Goal: Information Seeking & Learning: Learn about a topic

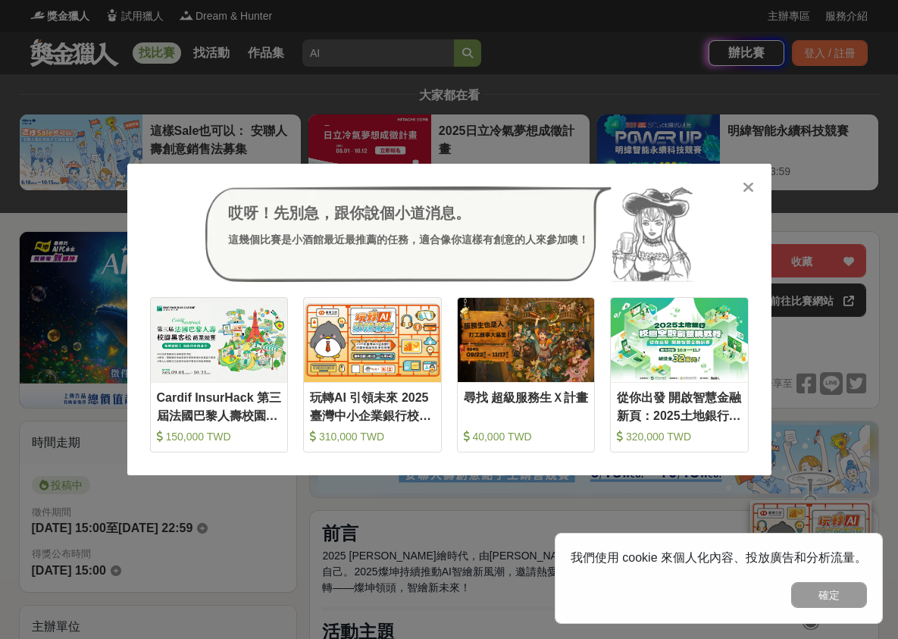
click at [751, 185] on icon at bounding box center [747, 187] width 11 height 15
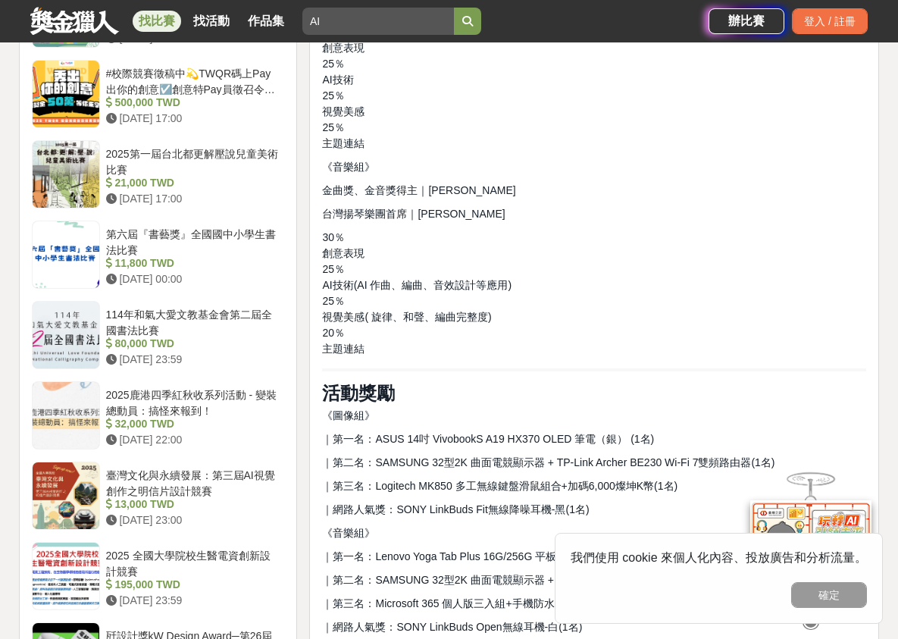
scroll to position [1894, 0]
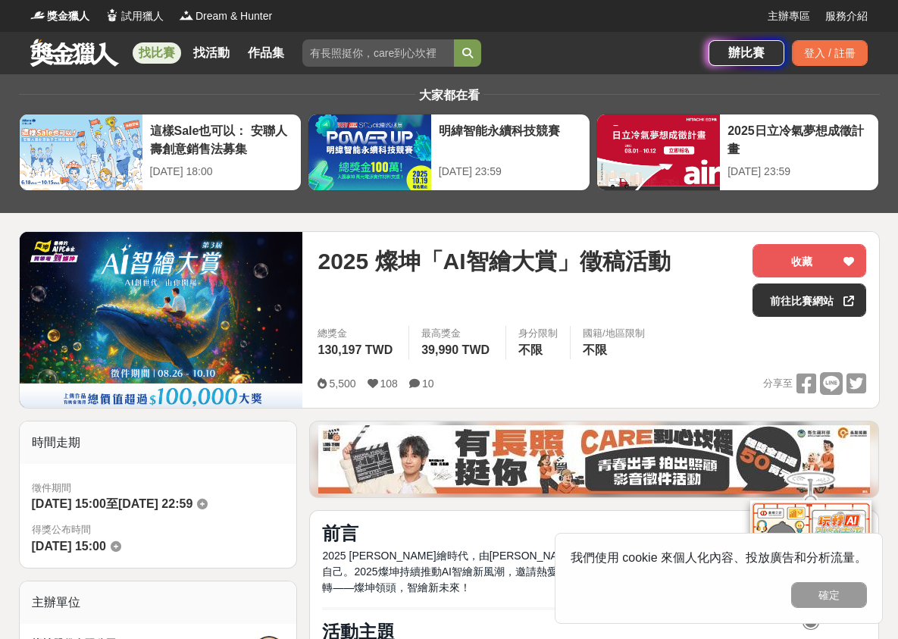
scroll to position [227, 0]
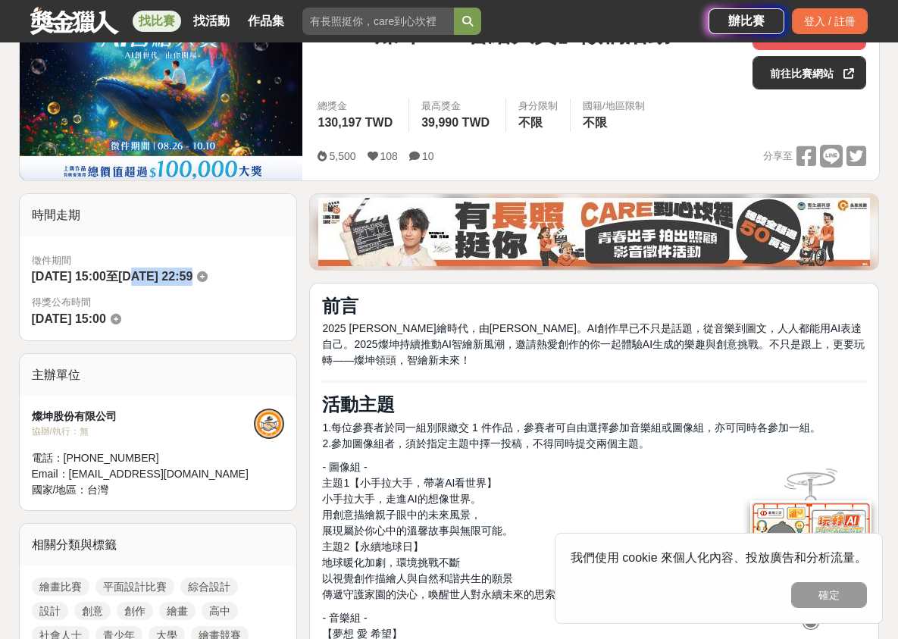
drag, startPoint x: 158, startPoint y: 276, endPoint x: 246, endPoint y: 271, distance: 88.8
click at [246, 271] on div "徵件期間 2025-08-27 15:00 至 2025-10-10 22:59" at bounding box center [158, 269] width 253 height 33
click at [269, 271] on div "徵件期間 2025-08-27 15:00 至 2025-10-10 22:59" at bounding box center [158, 269] width 253 height 33
drag, startPoint x: 190, startPoint y: 276, endPoint x: 262, endPoint y: 274, distance: 72.0
click at [262, 274] on div "徵件期間 2025-08-27 15:00 至 2025-10-10 22:59" at bounding box center [158, 269] width 253 height 33
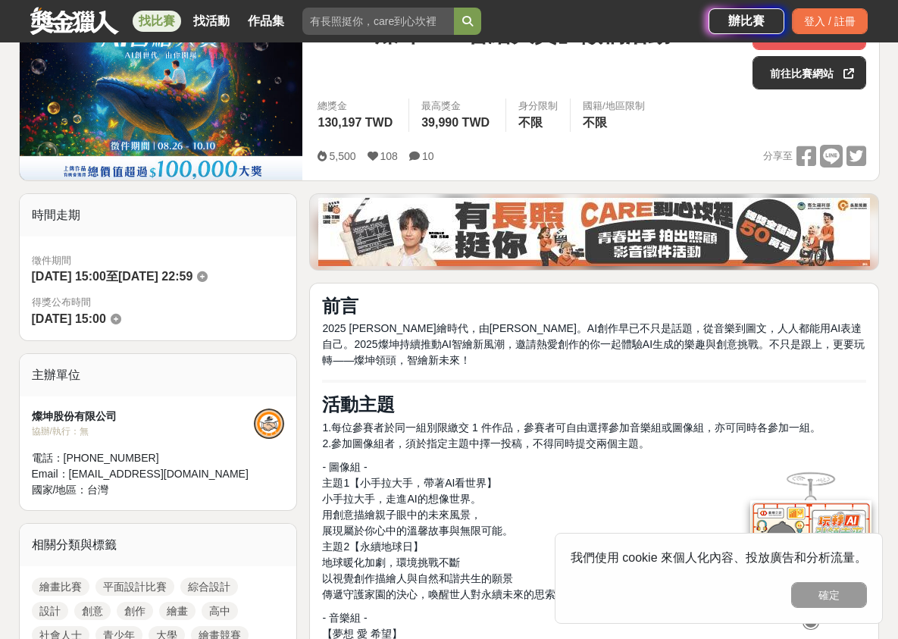
click at [273, 266] on span "徵件期間" at bounding box center [158, 260] width 253 height 15
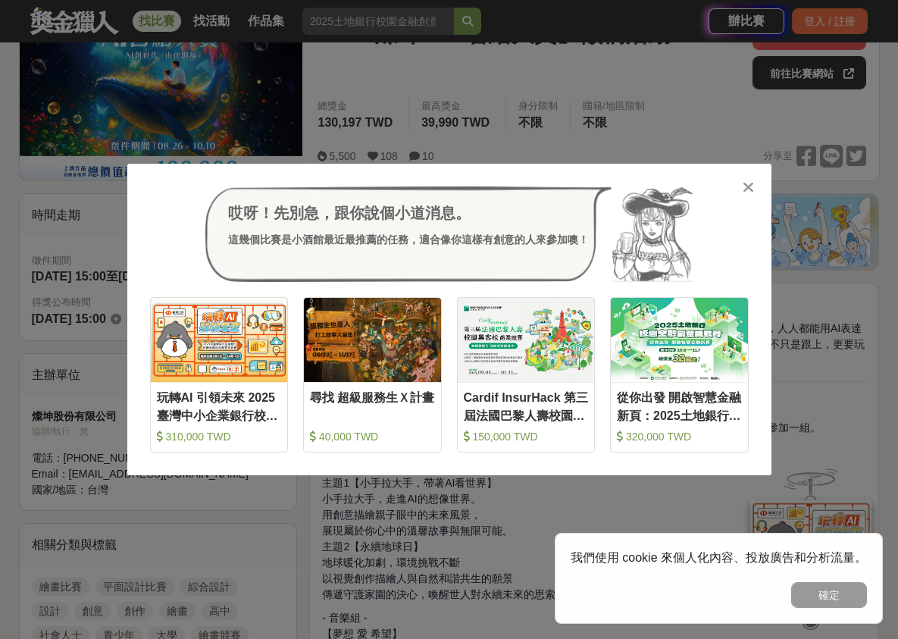
click at [750, 186] on icon at bounding box center [747, 187] width 11 height 15
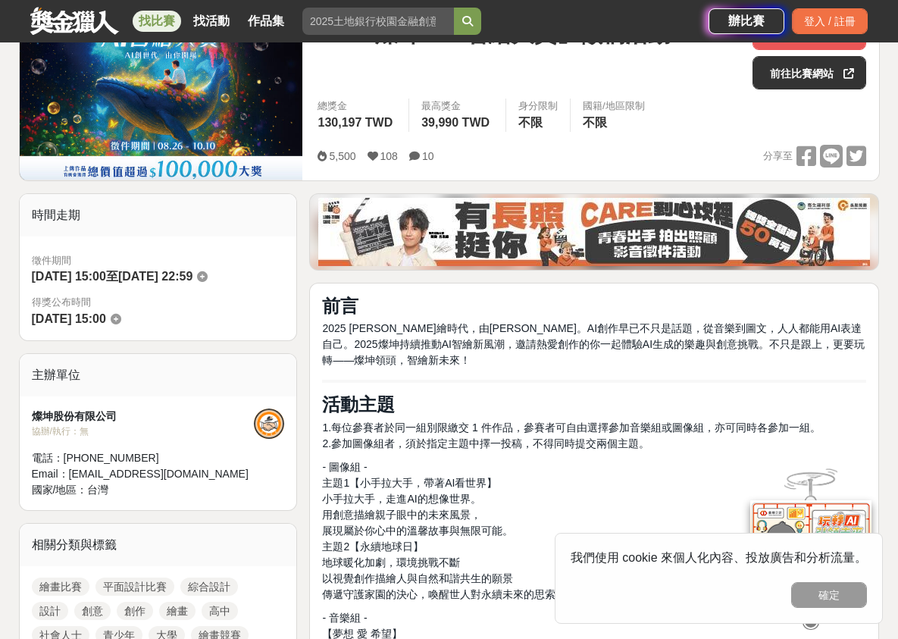
scroll to position [0, 0]
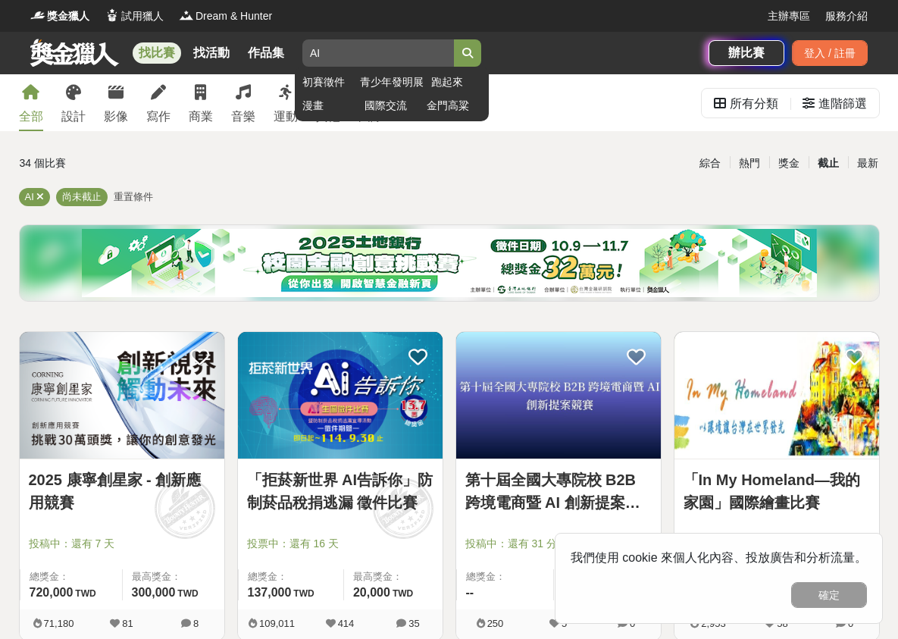
click at [337, 49] on input "search" at bounding box center [378, 52] width 152 height 27
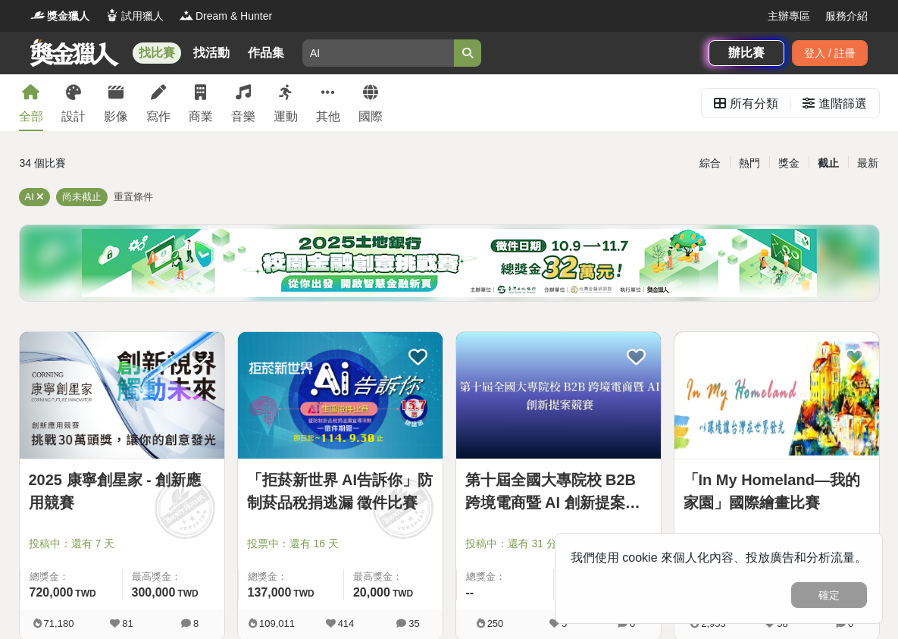
click at [364, 168] on div "綜合 熱門 獎金 截止 最新" at bounding box center [596, 163] width 581 height 27
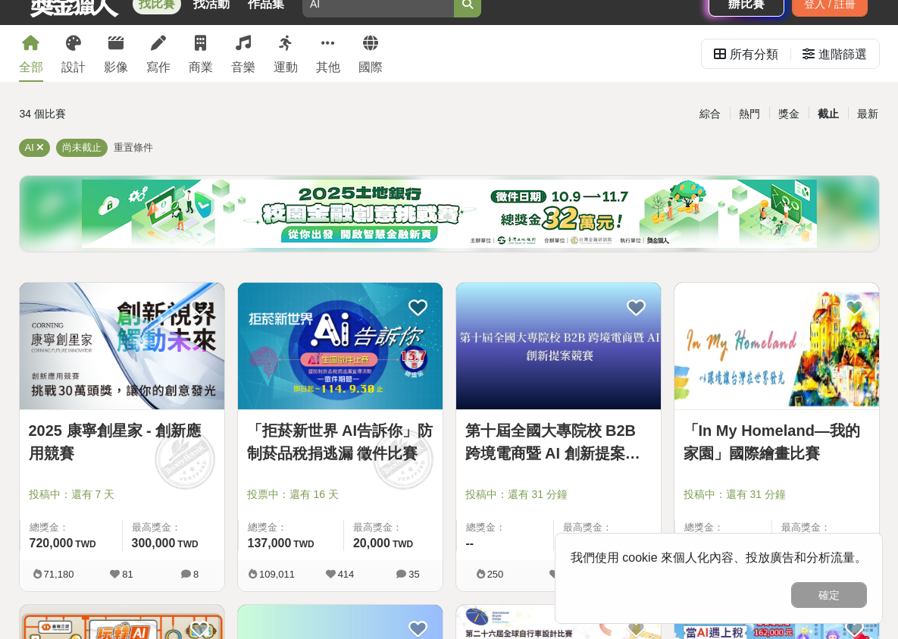
scroll to position [76, 0]
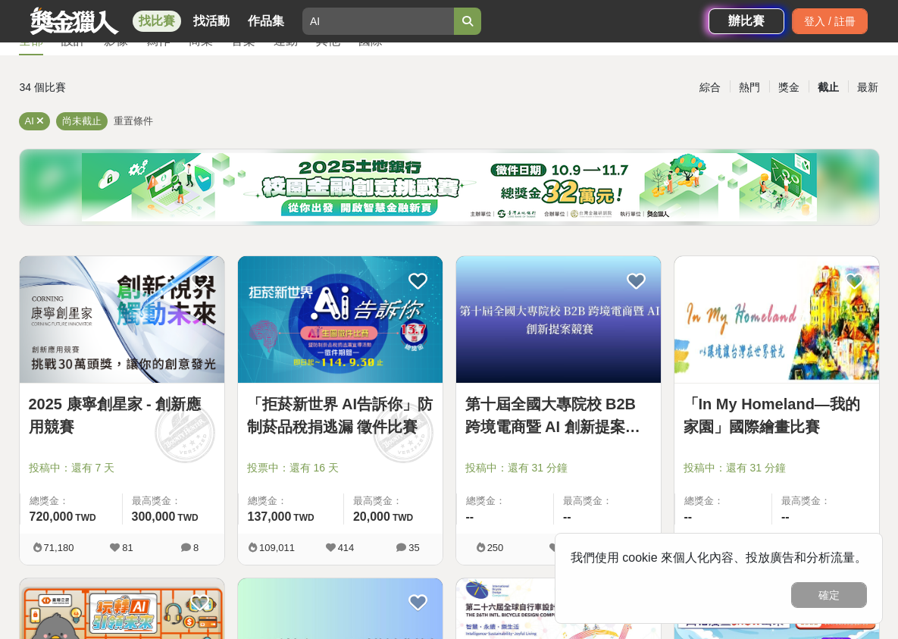
click at [167, 373] on img at bounding box center [122, 319] width 205 height 127
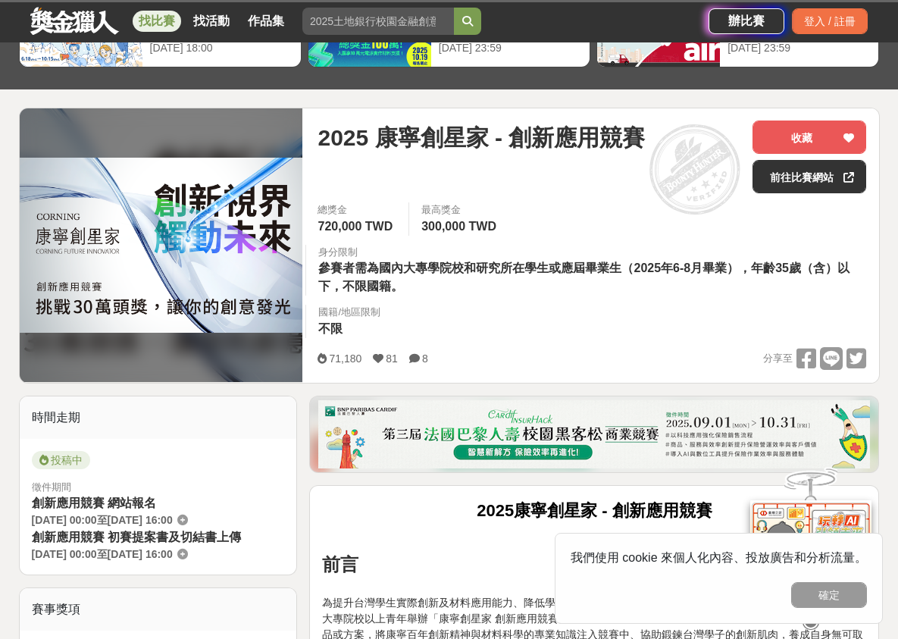
scroll to position [152, 0]
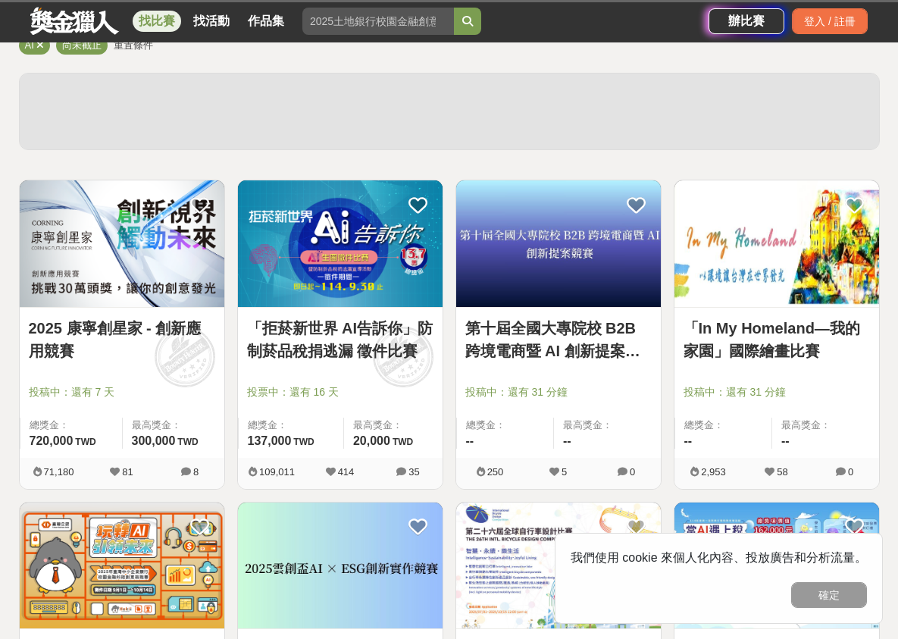
scroll to position [76, 0]
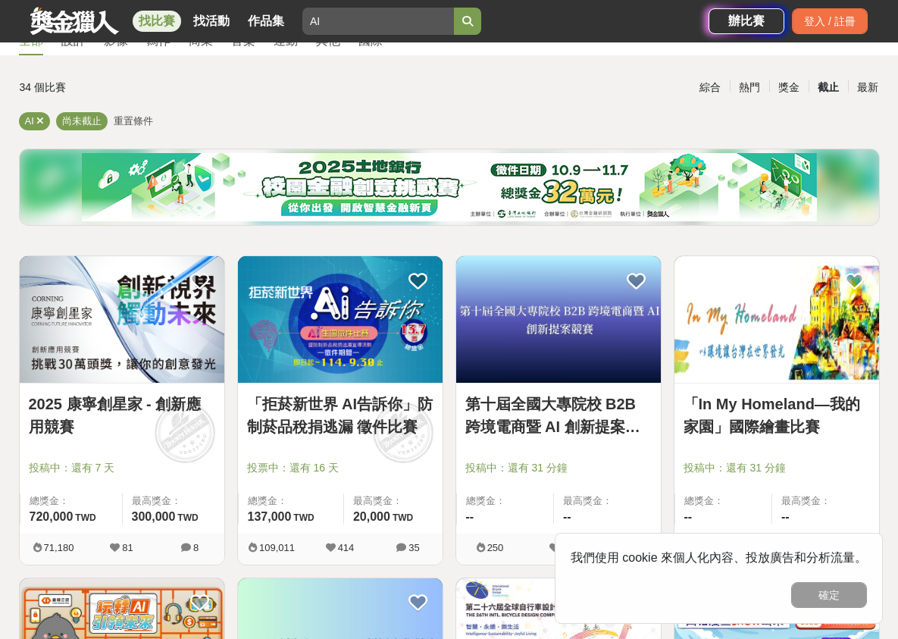
click at [375, 348] on img at bounding box center [340, 319] width 205 height 127
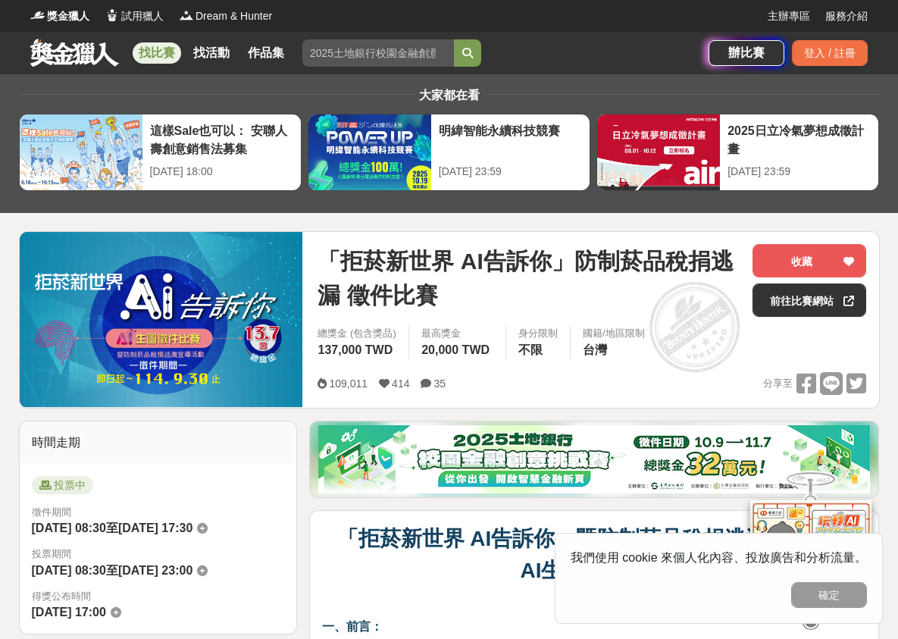
scroll to position [379, 0]
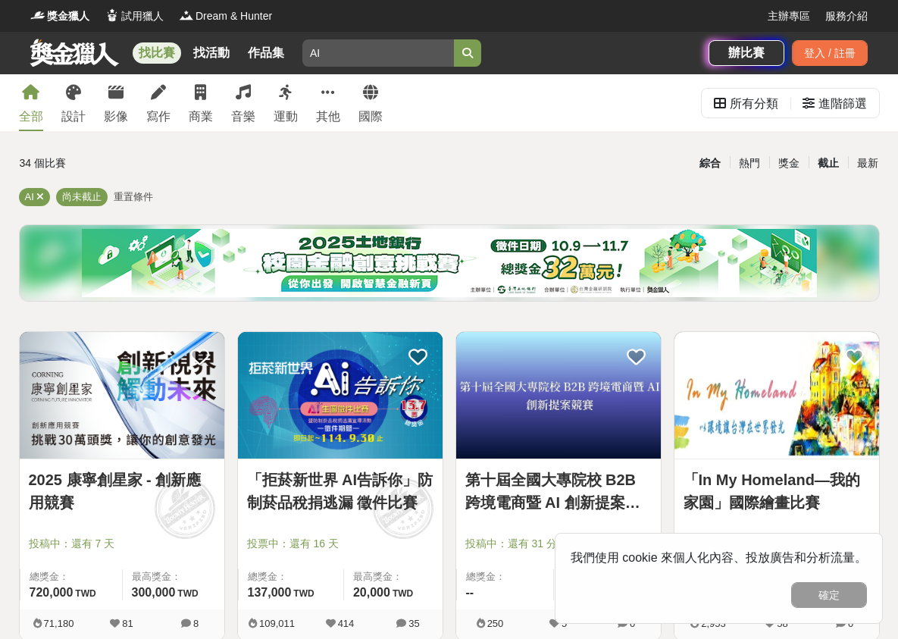
click at [709, 168] on div "綜合" at bounding box center [709, 163] width 39 height 27
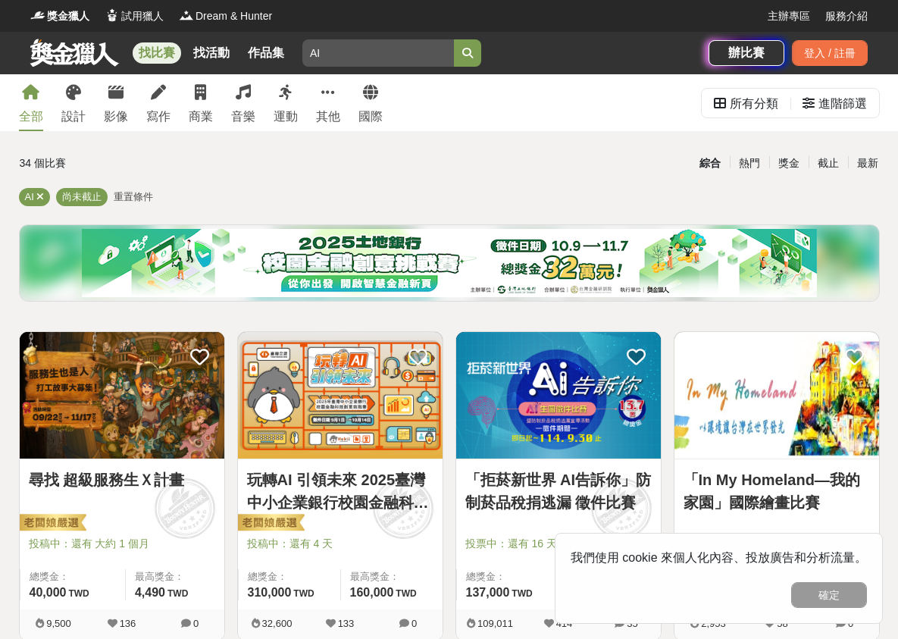
scroll to position [76, 0]
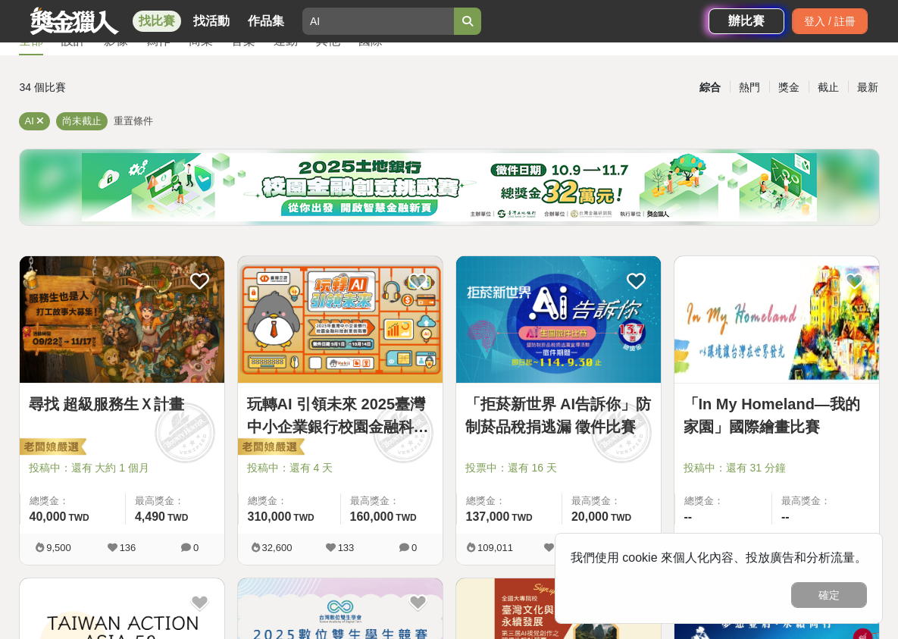
click at [609, 364] on img at bounding box center [558, 319] width 205 height 127
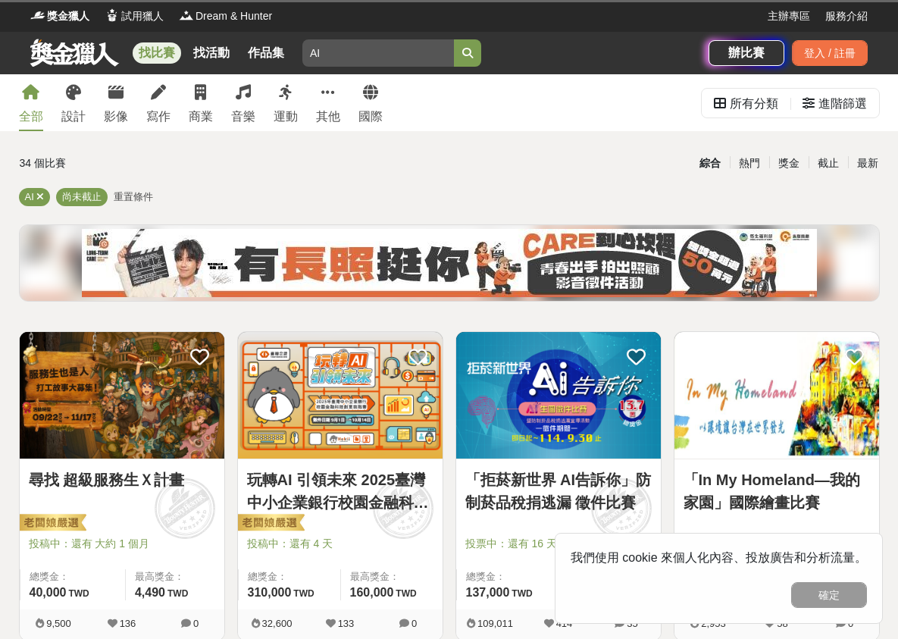
scroll to position [76, 0]
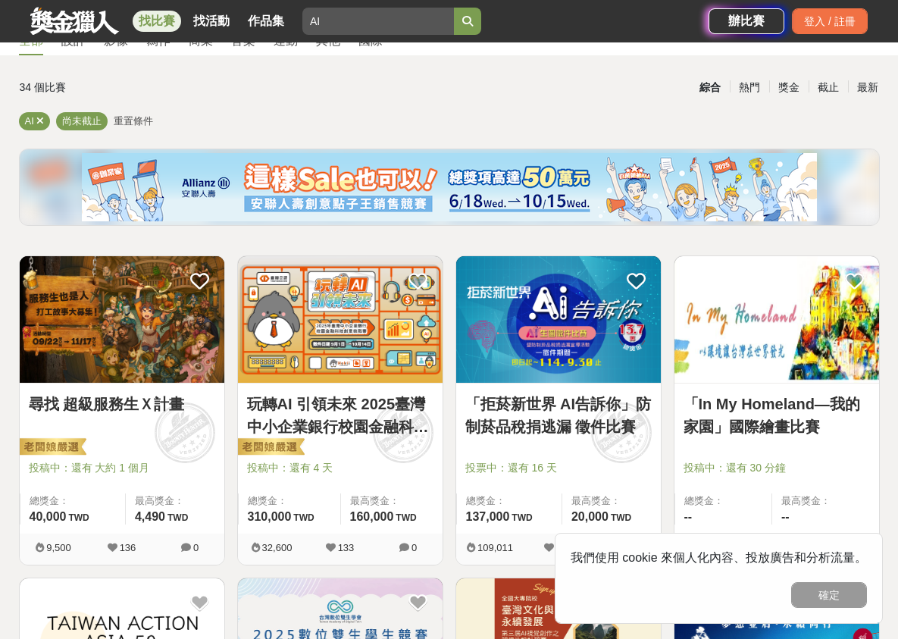
click at [376, 343] on img at bounding box center [340, 319] width 205 height 127
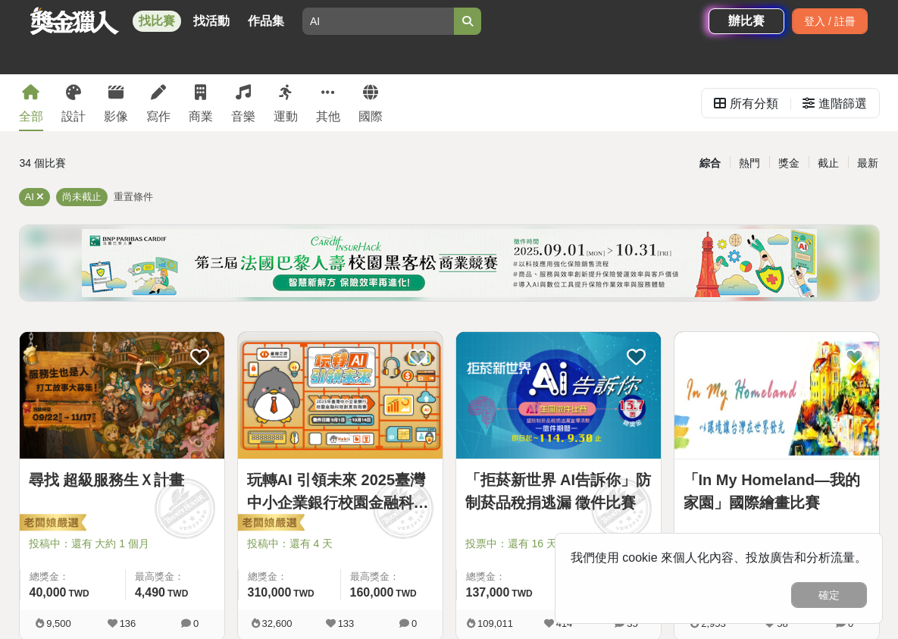
scroll to position [76, 0]
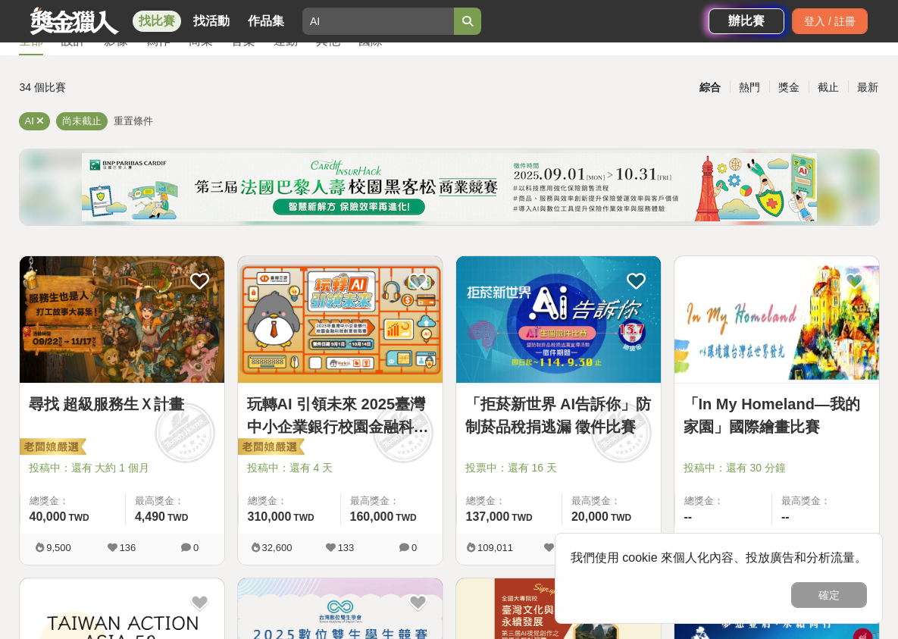
click at [361, 344] on img at bounding box center [340, 319] width 205 height 127
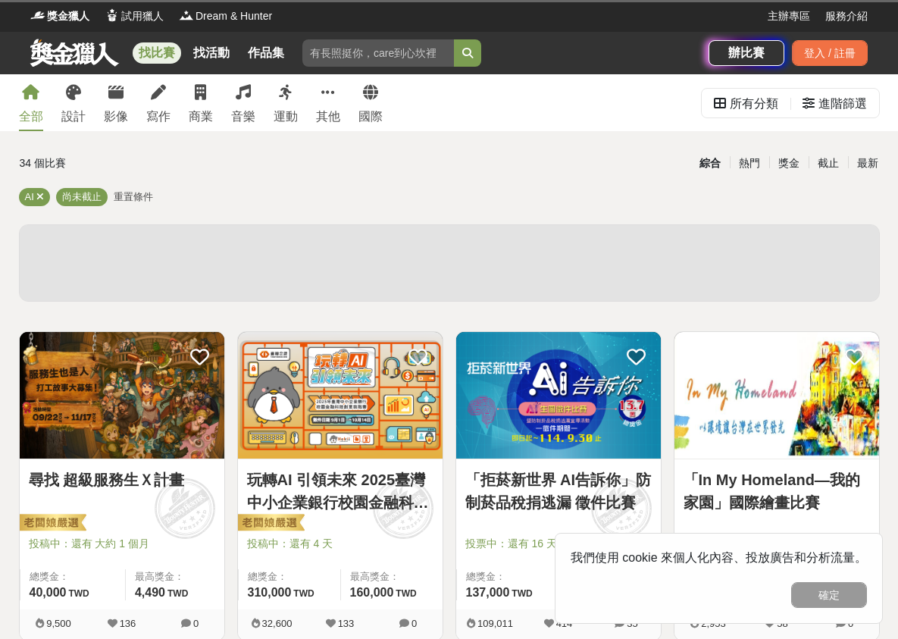
scroll to position [76, 0]
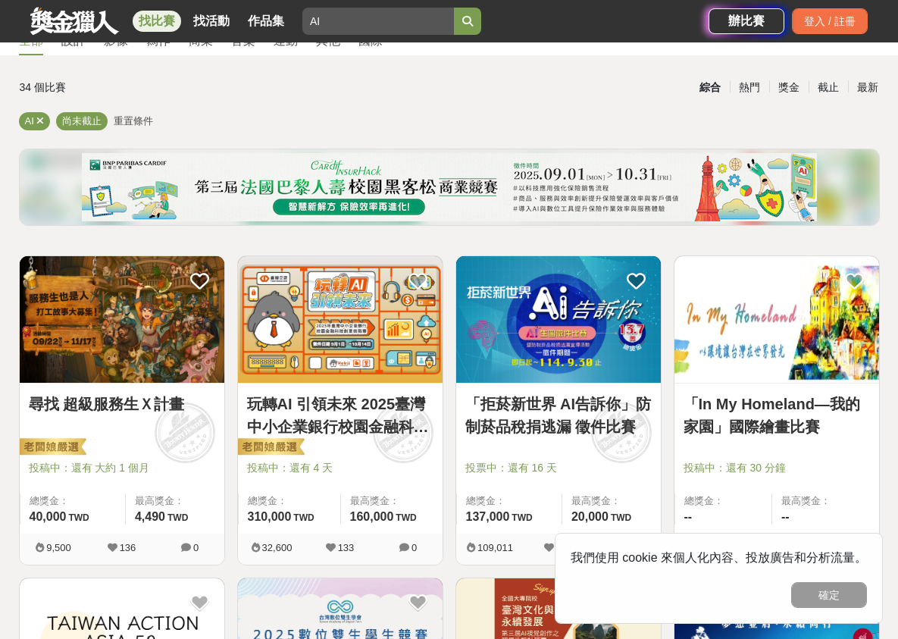
click at [597, 308] on img at bounding box center [558, 319] width 205 height 127
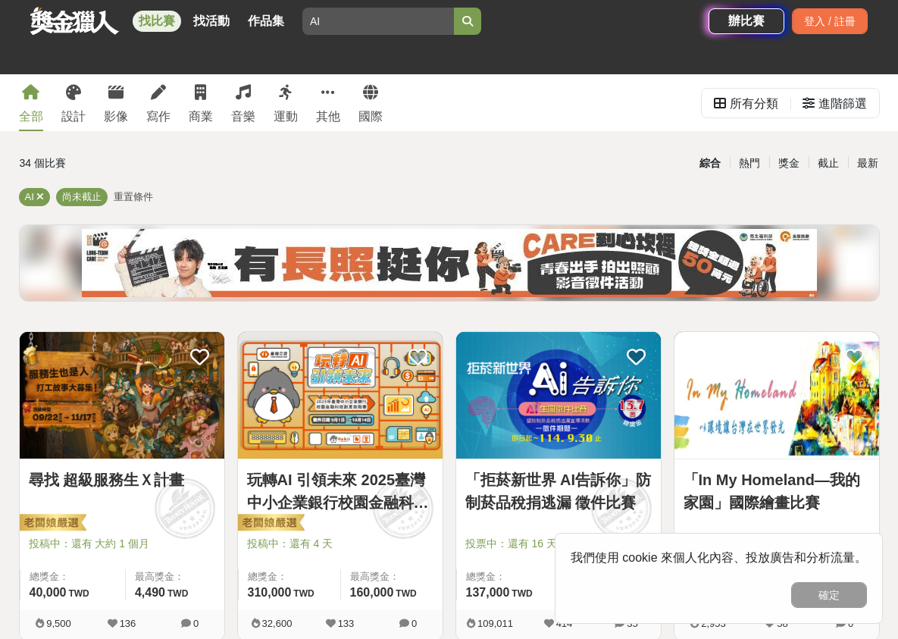
scroll to position [76, 0]
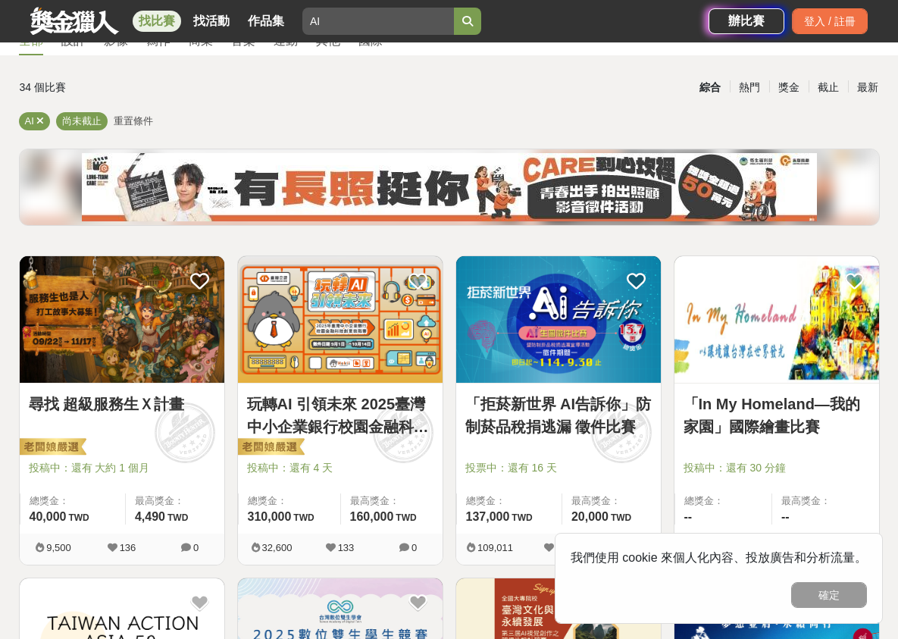
click at [772, 355] on img at bounding box center [776, 319] width 205 height 127
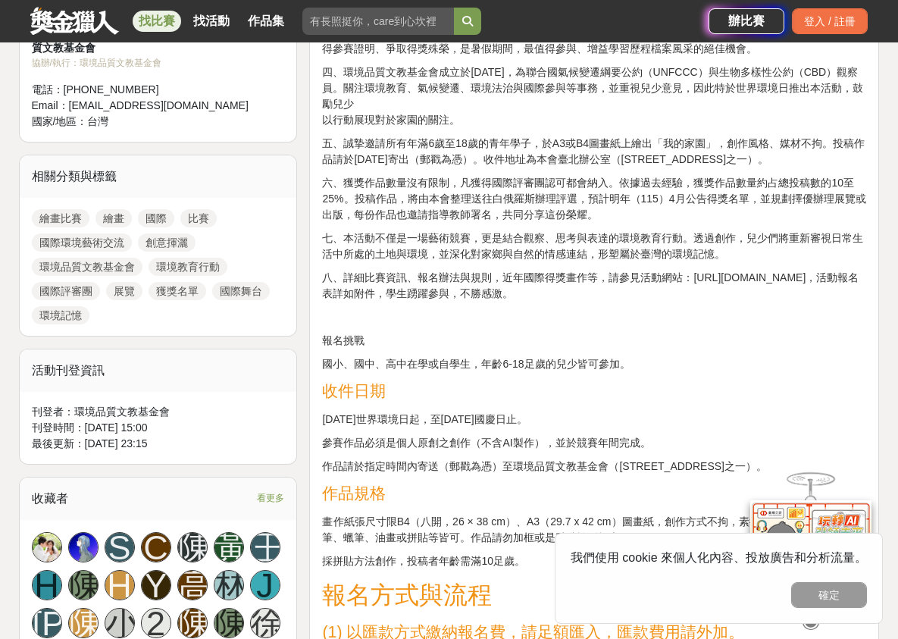
scroll to position [833, 0]
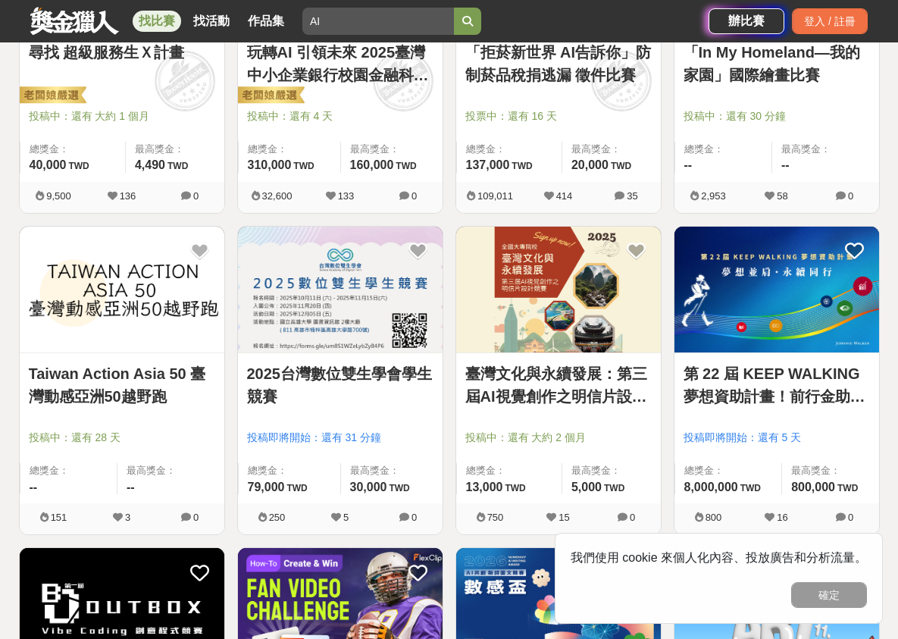
scroll to position [455, 0]
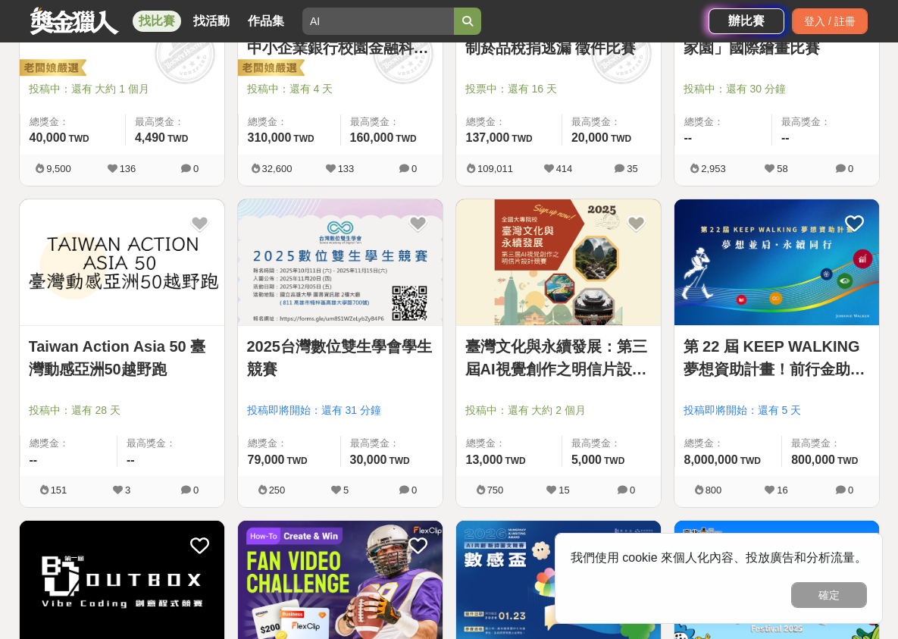
click at [594, 286] on img at bounding box center [558, 262] width 205 height 127
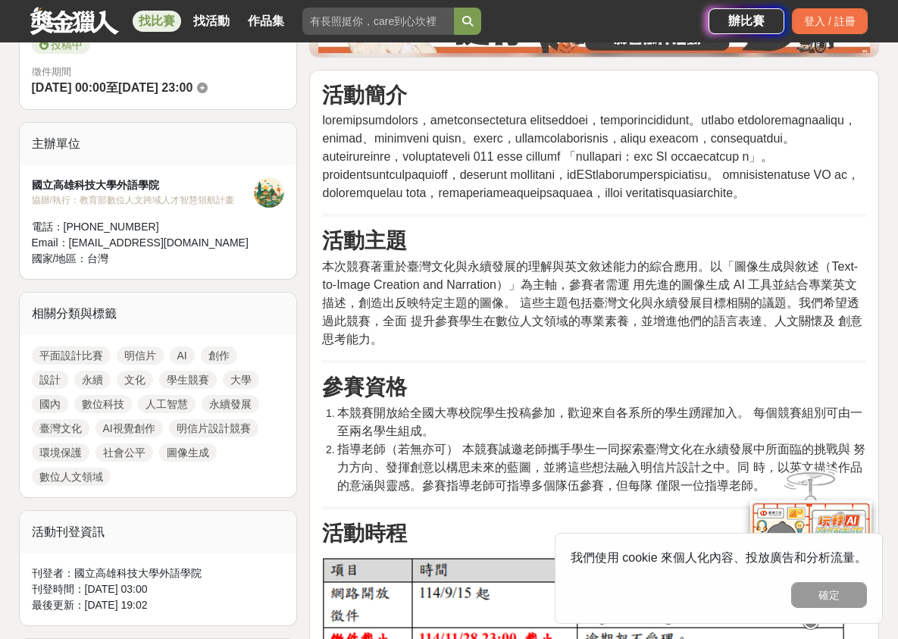
scroll to position [455, 0]
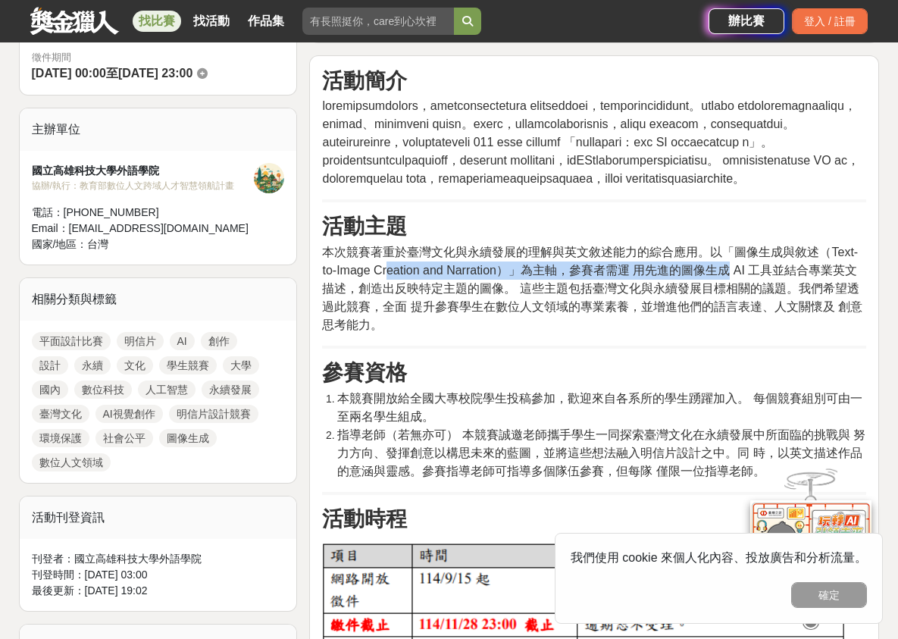
drag, startPoint x: 388, startPoint y: 338, endPoint x: 738, endPoint y: 339, distance: 350.0
click at [734, 331] on span "本次競賽著重於臺灣文化與永續發展的理解與英文敘述能力的綜合應用。以「圖像生成與敘述（Text-to-Image Creation and Narration）…" at bounding box center [592, 288] width 540 height 86
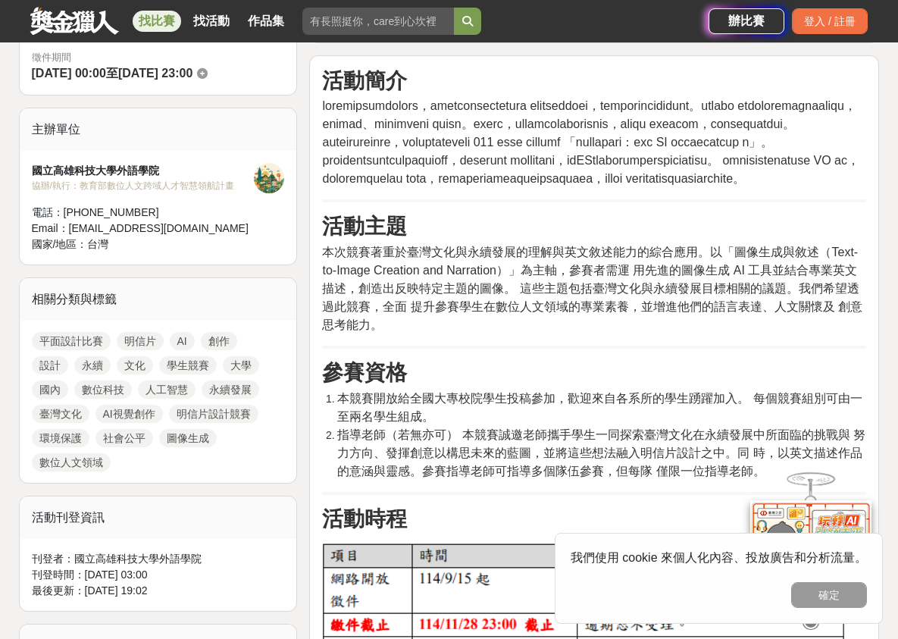
click at [738, 331] on span "本次競賽著重於臺灣文化與永續發展的理解與英文敘述能力的綜合應用。以「圖像生成與敘述（Text-to-Image Creation and Narration）…" at bounding box center [592, 288] width 540 height 86
drag, startPoint x: 339, startPoint y: 469, endPoint x: 527, endPoint y: 473, distance: 187.2
click at [527, 423] on span "本競賽開放給全國大專校院學生投稿參加，歡迎來自各系所的學生踴躍加入。 每個競賽組別可由一至兩名學生組成。" at bounding box center [599, 407] width 524 height 31
click at [530, 423] on span "本競賽開放給全國大專校院學生投稿參加，歡迎來自各系所的學生踴躍加入。 每個競賽組別可由一至兩名學生組成。" at bounding box center [599, 407] width 524 height 31
drag, startPoint x: 569, startPoint y: 475, endPoint x: 683, endPoint y: 461, distance: 115.2
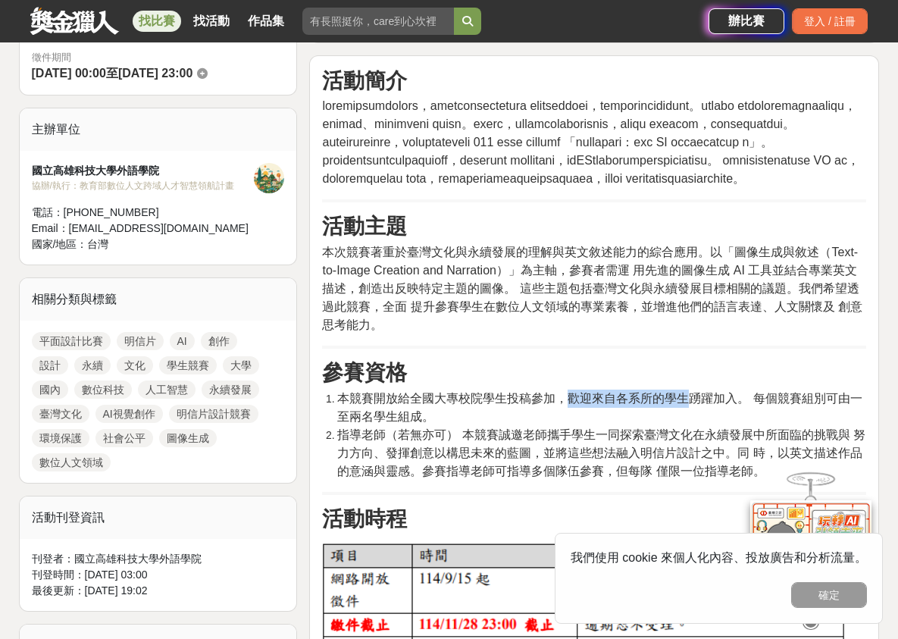
click at [683, 426] on li "本競賽開放給全國大專校院學生投稿參加，歡迎來自各系所的學生踴躍加入。 每個競賽組別可由一至兩名學生組成。" at bounding box center [601, 407] width 529 height 36
click at [692, 426] on li "本競賽開放給全國大專校院學生投稿參加，歡迎來自各系所的學生踴躍加入。 每個競賽組別可由一至兩名學生組成。" at bounding box center [601, 407] width 529 height 36
click at [714, 386] on h3 "參賽資格" at bounding box center [594, 373] width 544 height 26
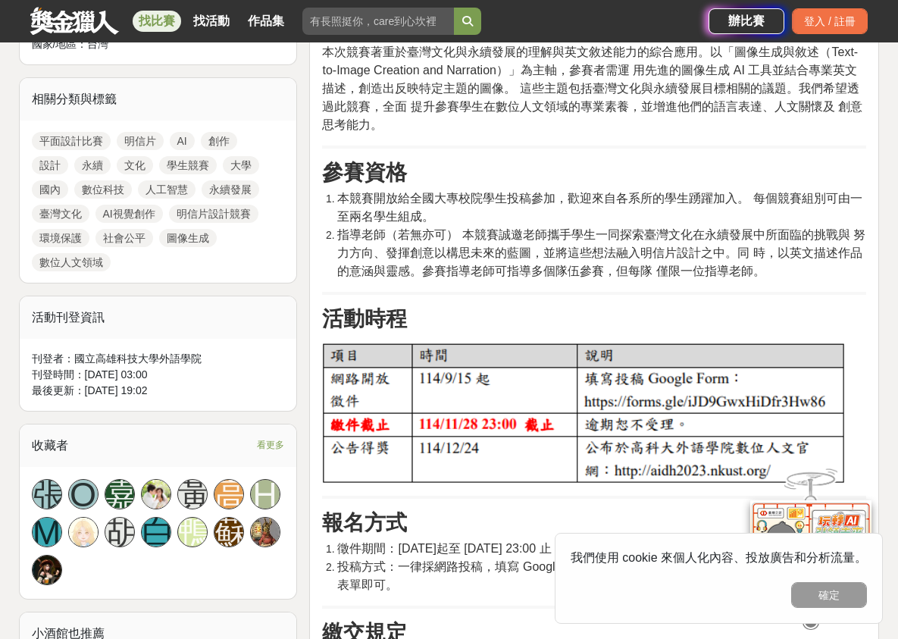
scroll to position [682, 0]
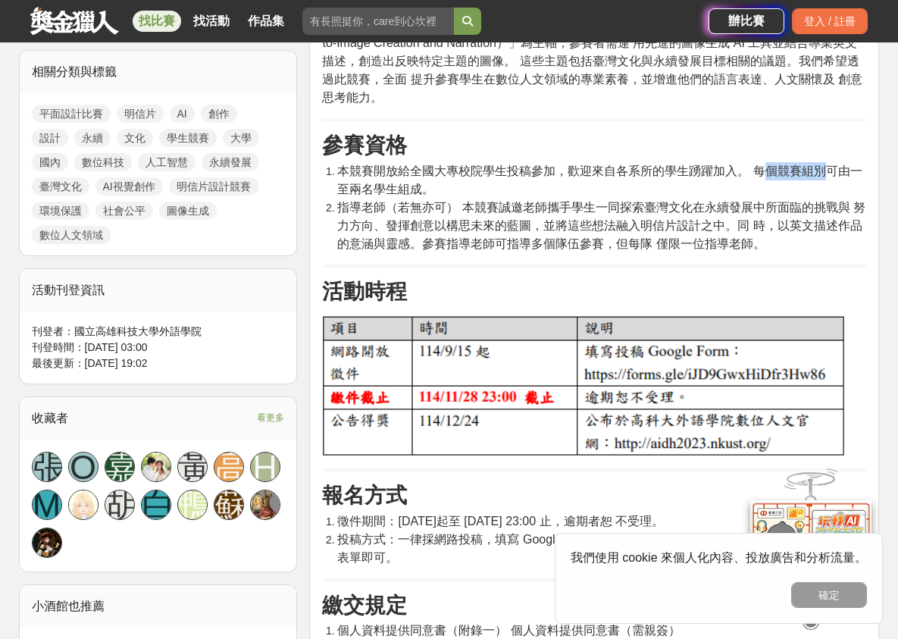
drag, startPoint x: 759, startPoint y: 236, endPoint x: 826, endPoint y: 239, distance: 66.7
click at [826, 195] on span "本競賽開放給全國大專校院學生投稿參加，歡迎來自各系所的學生踴躍加入。 每個競賽組別可由一至兩名學生組成。" at bounding box center [599, 179] width 524 height 31
click at [848, 195] on span "本競賽開放給全國大專校院學生投稿參加，歡迎來自各系所的學生踴躍加入。 每個競賽組別可由一至兩名學生組成。" at bounding box center [599, 179] width 524 height 31
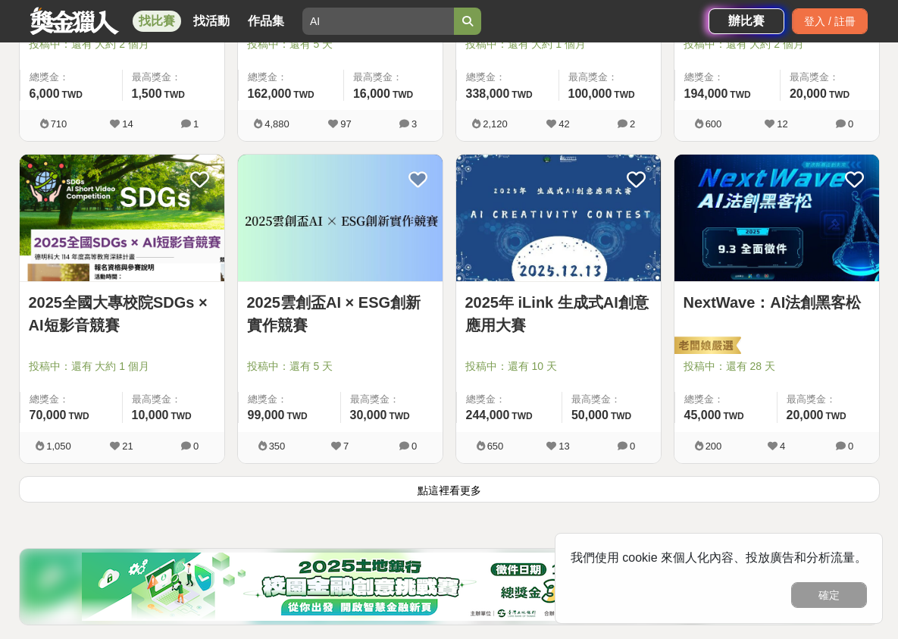
scroll to position [1894, 0]
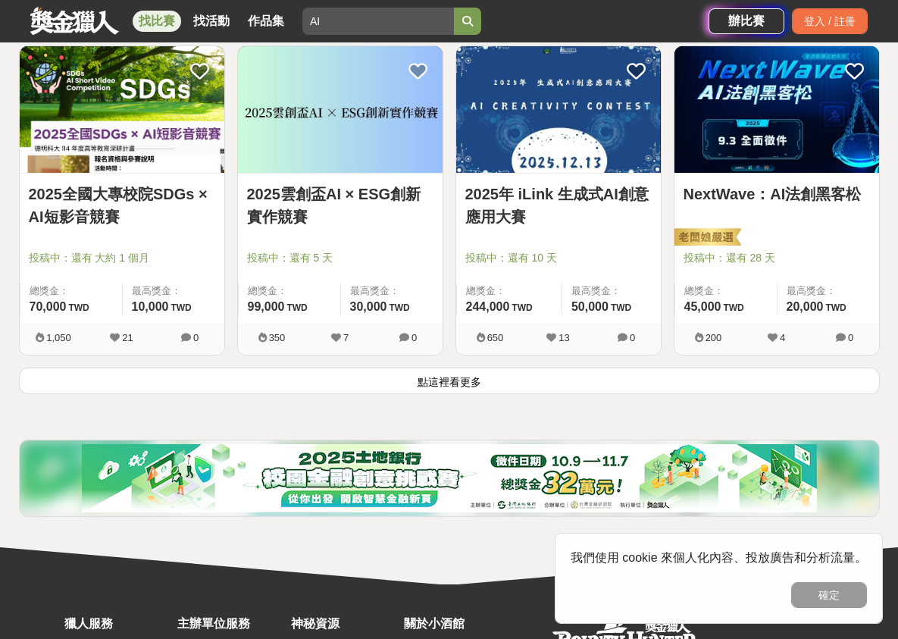
click at [507, 386] on button "點這裡看更多" at bounding box center [449, 380] width 861 height 27
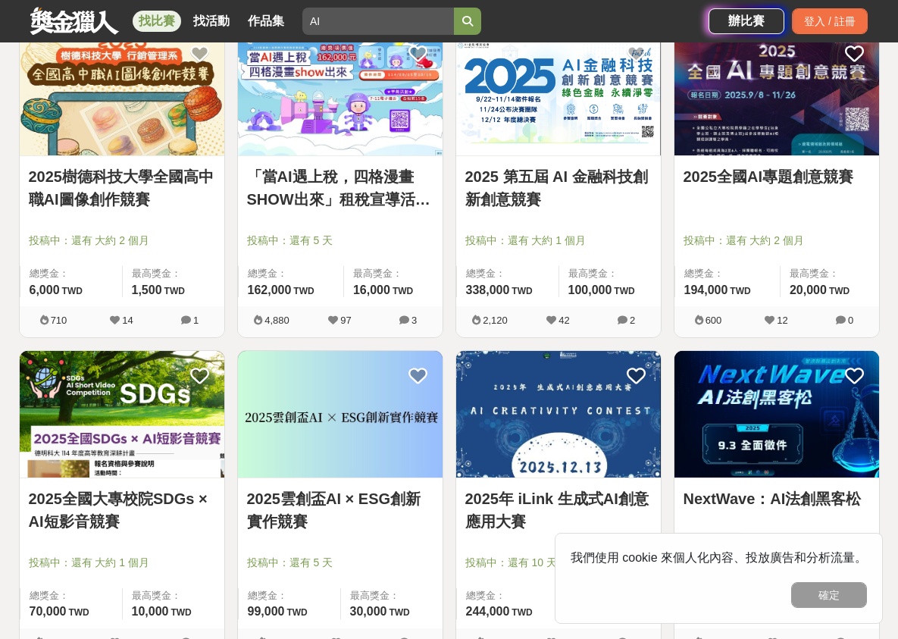
scroll to position [1562, 0]
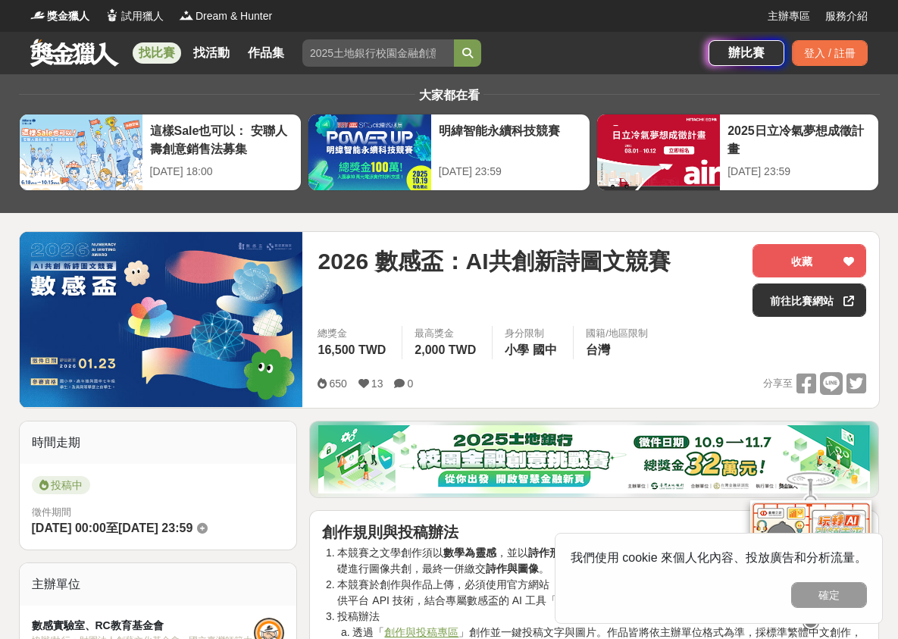
scroll to position [152, 0]
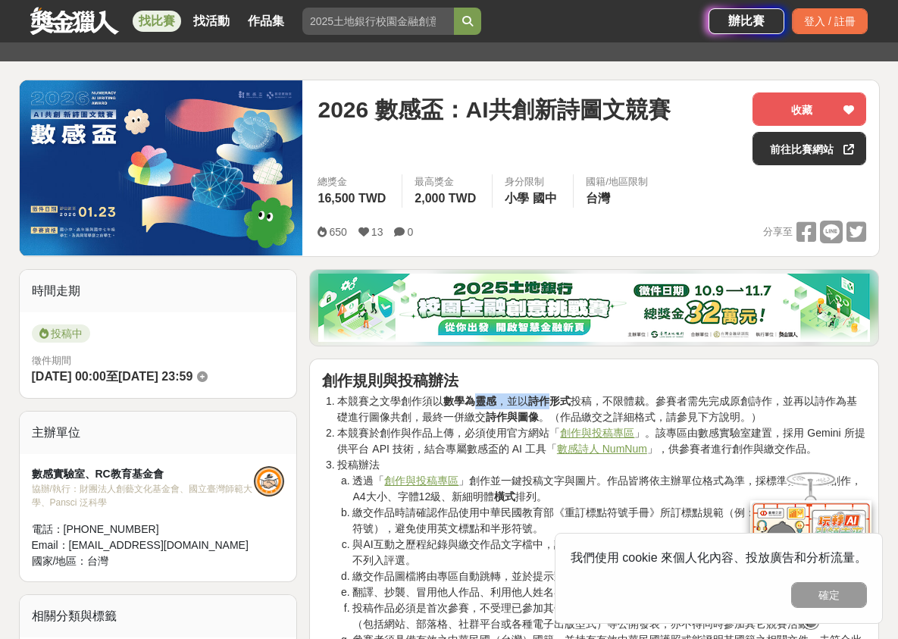
drag, startPoint x: 479, startPoint y: 399, endPoint x: 551, endPoint y: 402, distance: 72.0
click at [550, 401] on li "本競賽之文學創作須以 數學為靈感 ，並以 詩作形式 投稿，不限體裁。參賽者需先完成原創詩作，並再以詩作為基礎進行圖像共創，最終一併繳交 詩作與圖像 。（作品繳…" at bounding box center [601, 409] width 529 height 32
click at [551, 402] on strong "詩作形式" at bounding box center [549, 401] width 42 height 12
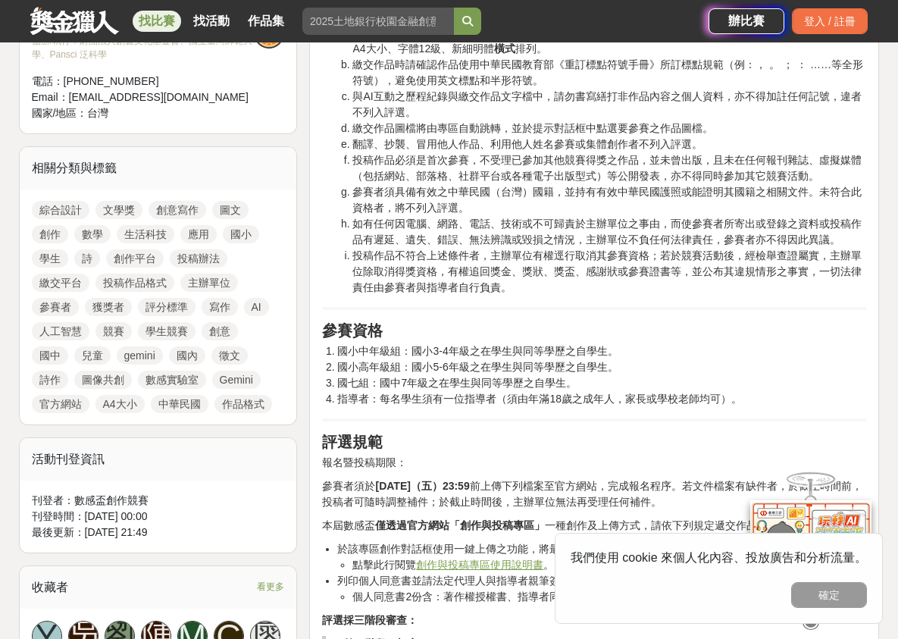
scroll to position [606, 0]
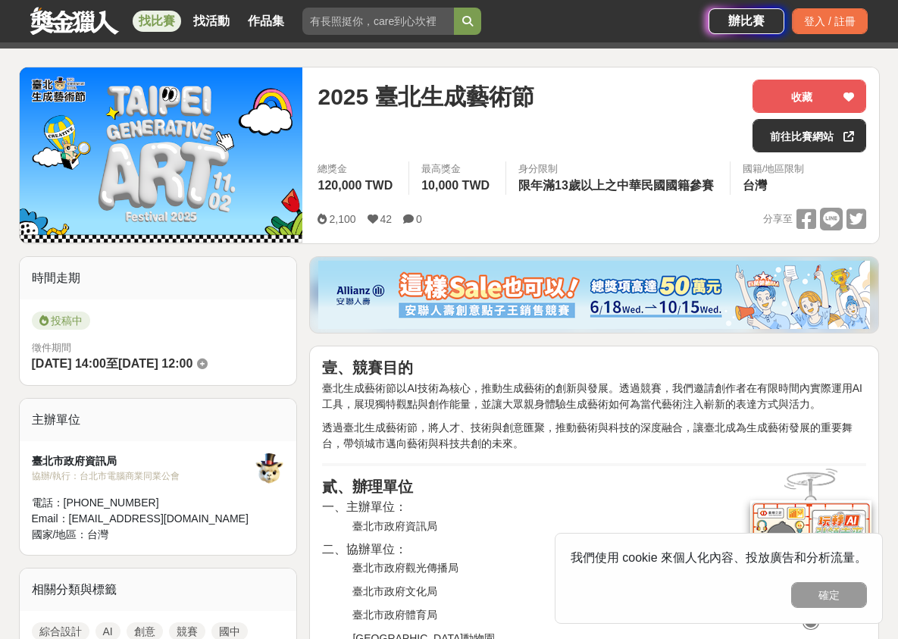
scroll to position [152, 0]
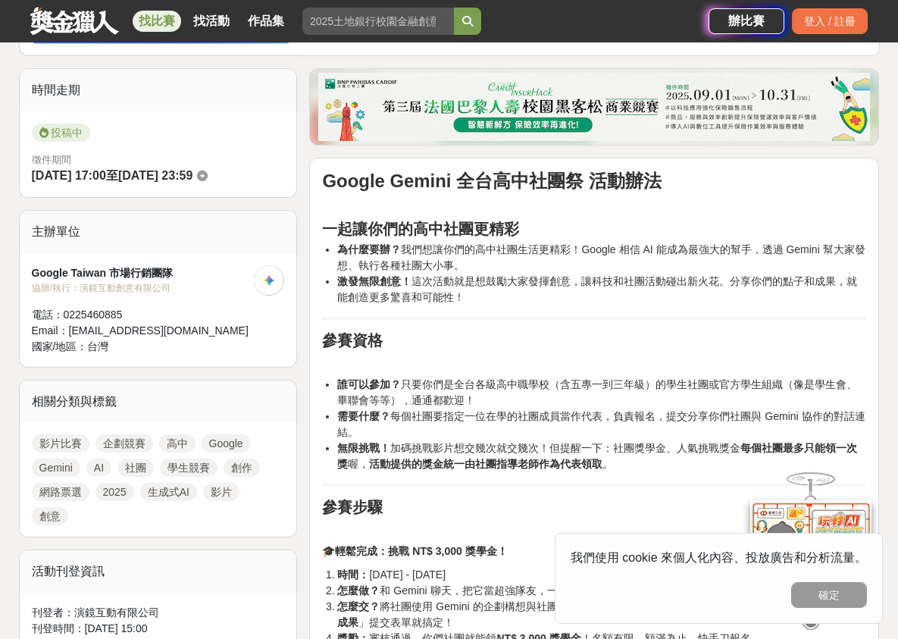
scroll to position [379, 0]
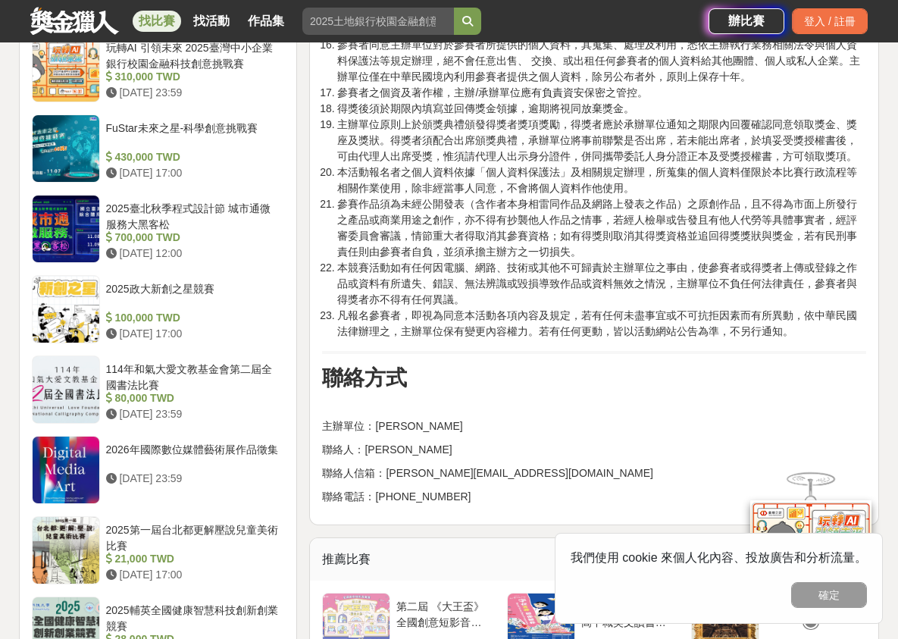
scroll to position [1970, 0]
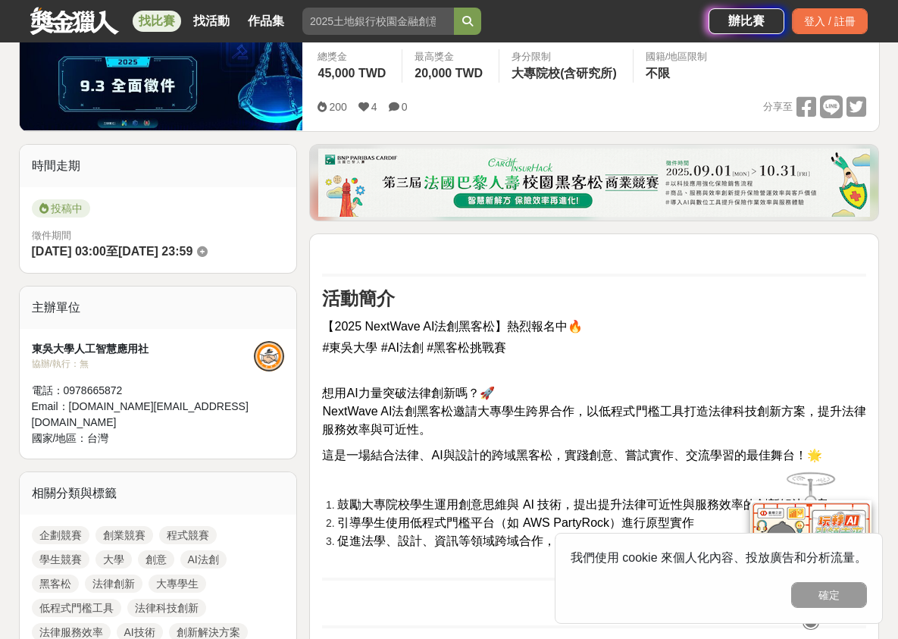
scroll to position [303, 0]
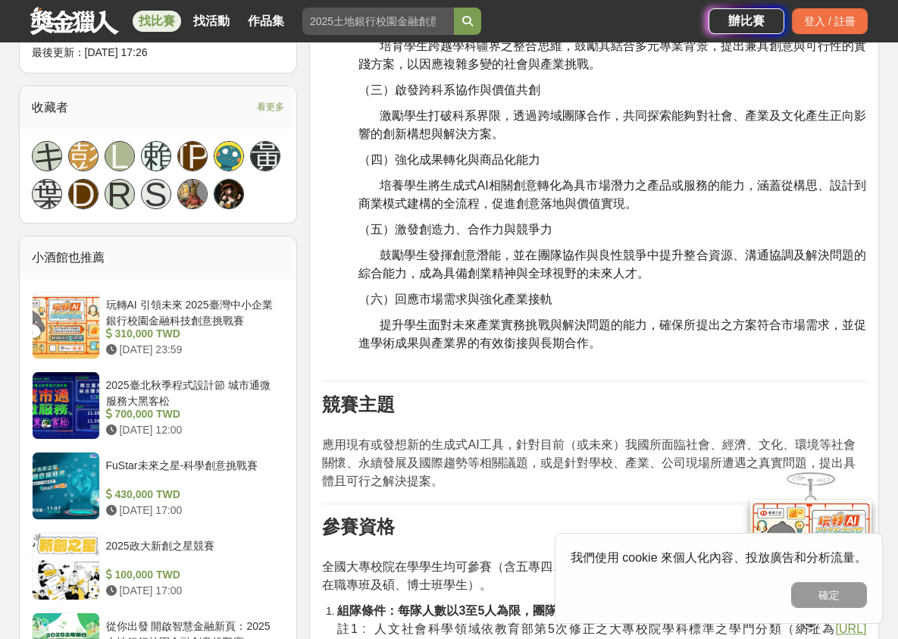
scroll to position [1212, 0]
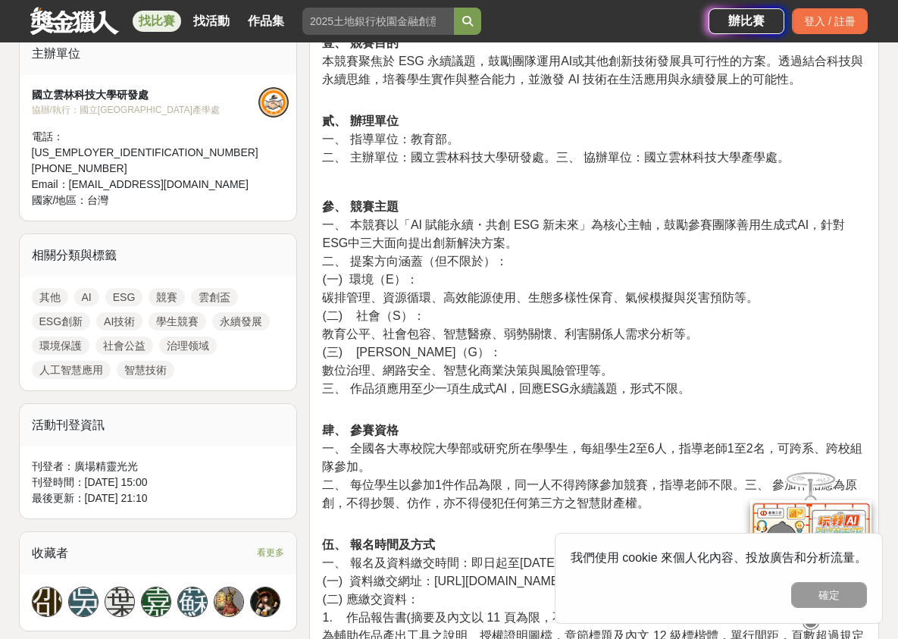
scroll to position [606, 0]
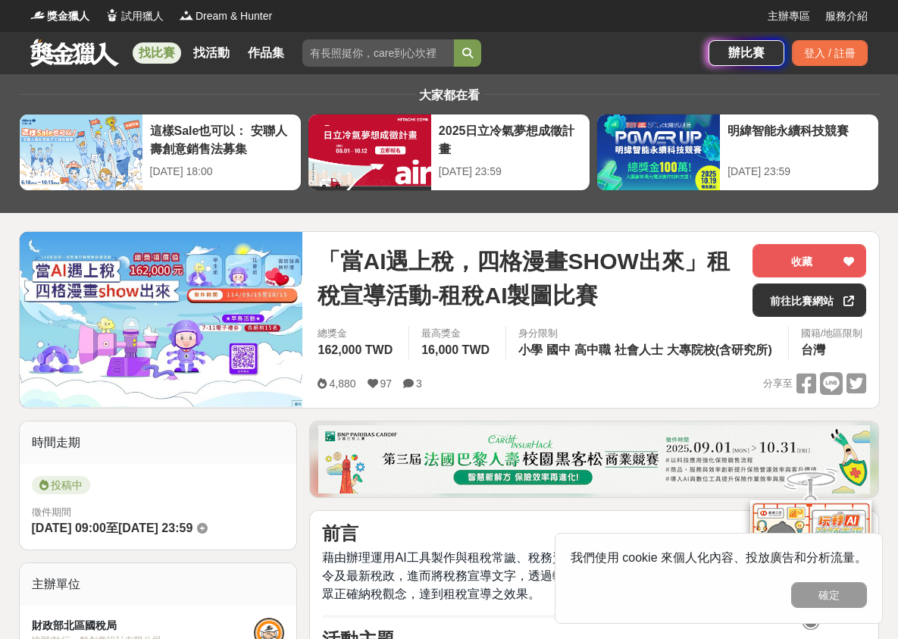
click at [91, 448] on div "時間走期" at bounding box center [158, 442] width 277 height 42
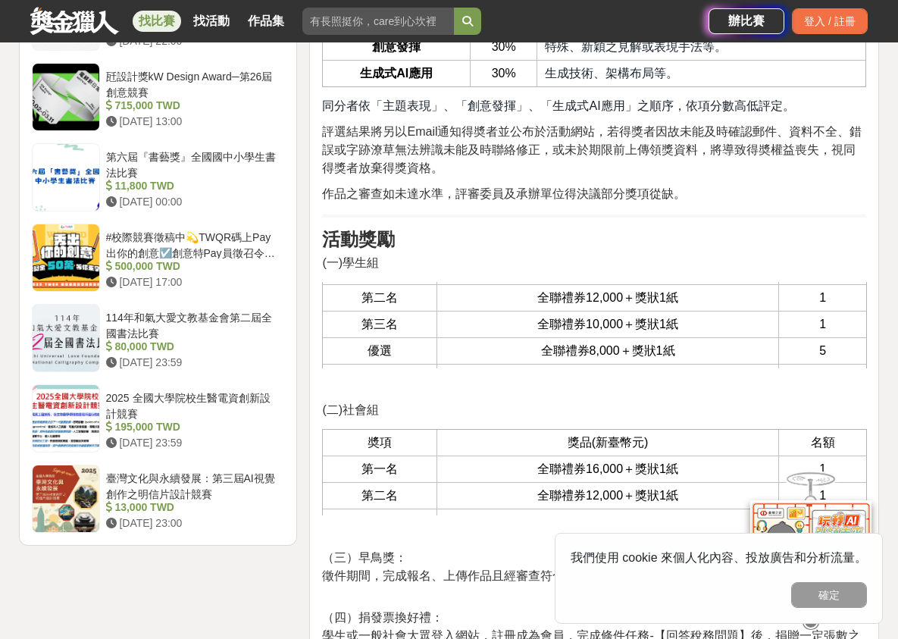
scroll to position [73, 0]
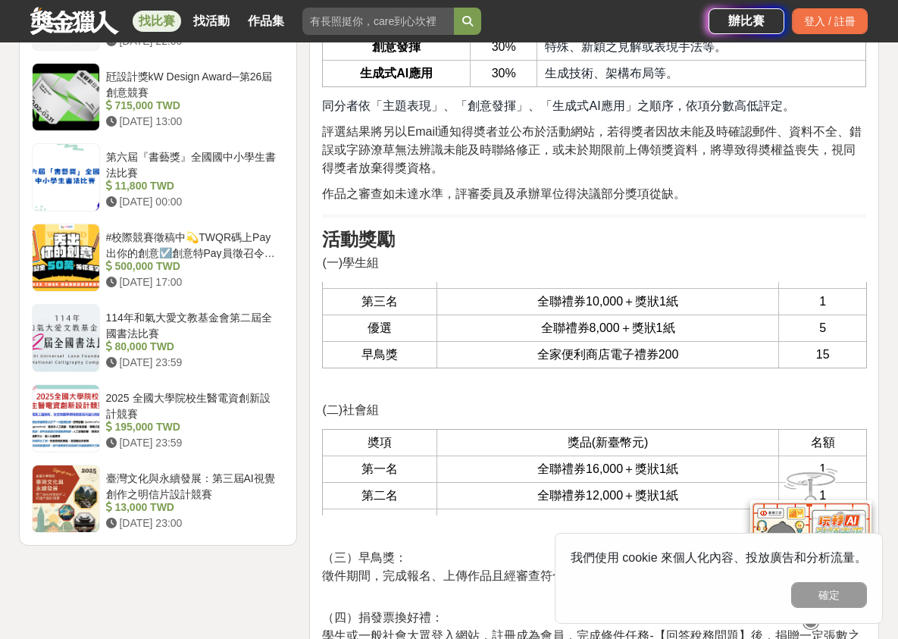
click at [299, 303] on div "時間走期 投稿中 徵件期間 [DATE] 09:00 至 [DATE] 23:59 主辦單位 財政部北區國稅局 協辦/執行： 酩創意設計有限公司 電話： [P…" at bounding box center [158, 568] width 291 height 3933
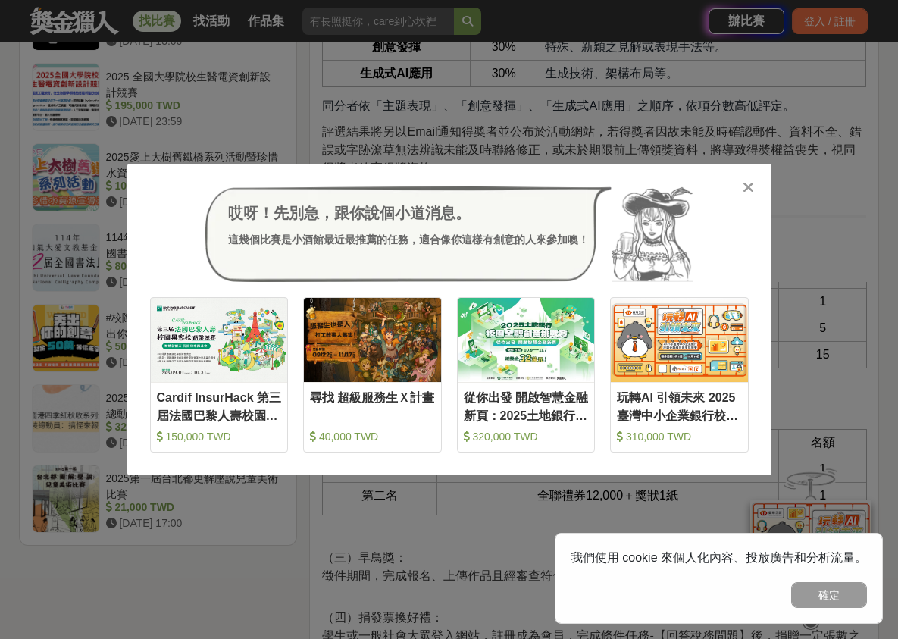
click at [276, 176] on div "哎呀！先別急，跟你說個小道消息。 這幾個比賽是小酒館最近最推薦的任務，適合像你這樣有創意的人來參加噢！ 收藏 Cardif InsurHack 第三屆法國巴黎…" at bounding box center [449, 319] width 644 height 311
click at [755, 187] on div at bounding box center [748, 186] width 15 height 15
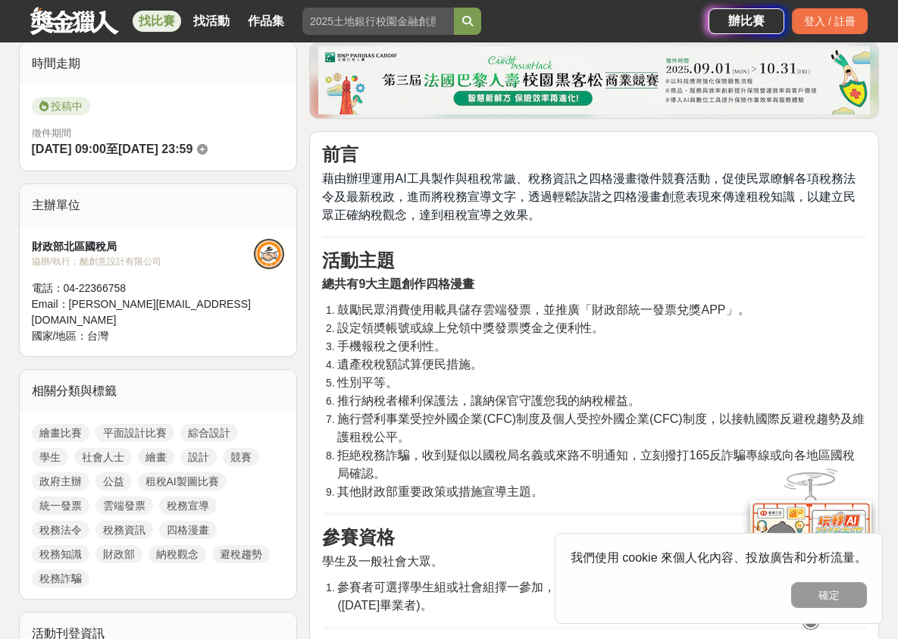
scroll to position [455, 0]
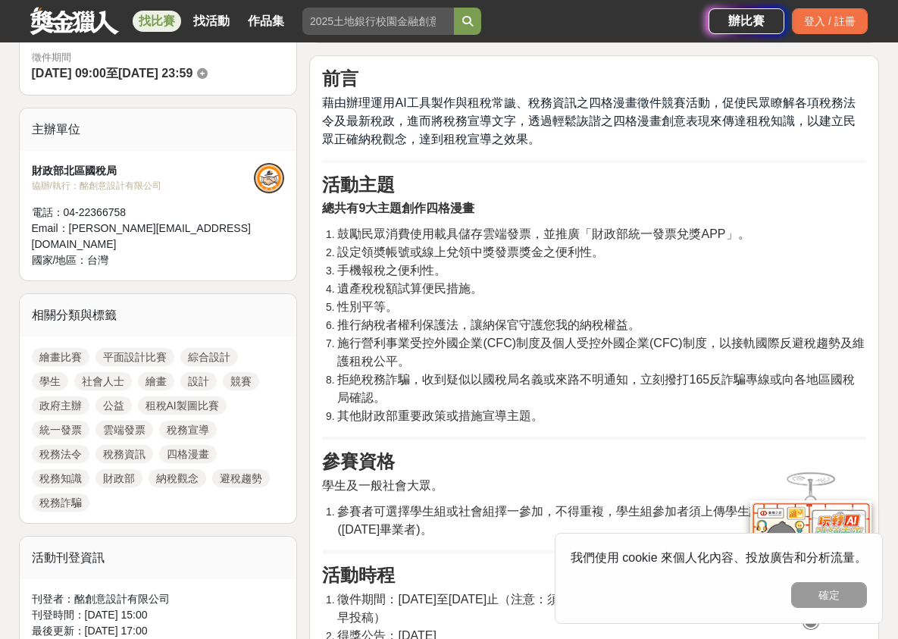
click at [448, 348] on li "施行營利事業受控外國企業(CFC)制度及個人受控外國企業(CFC)制度，以接軌國際反避稅趨勢及維護租稅公平。" at bounding box center [601, 352] width 529 height 36
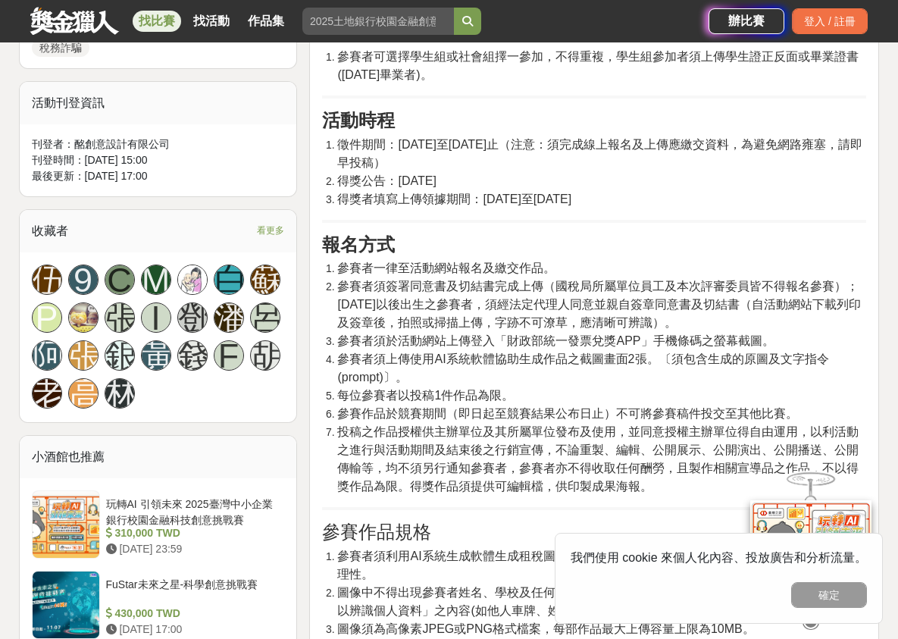
scroll to position [530, 0]
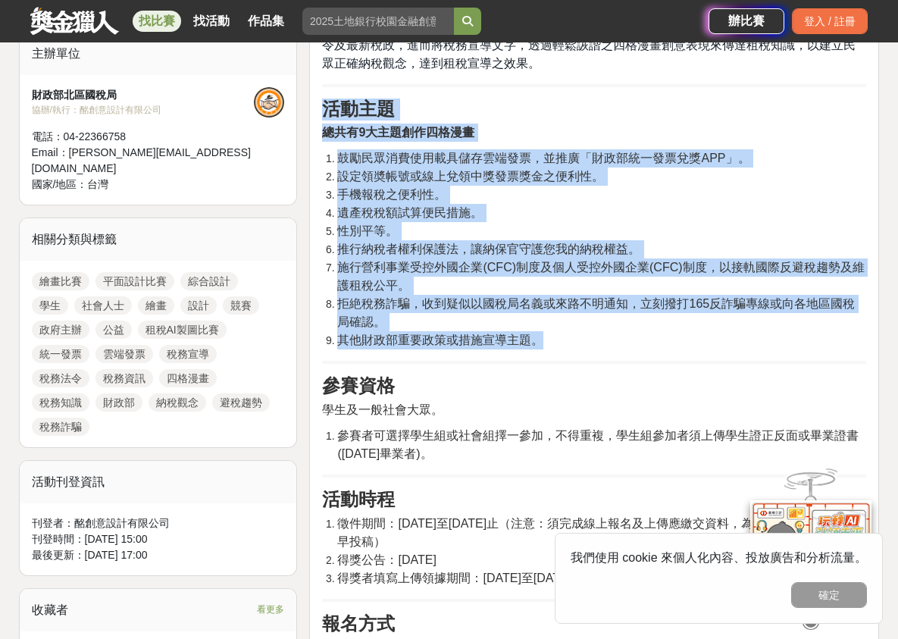
drag, startPoint x: 326, startPoint y: 107, endPoint x: 538, endPoint y: 330, distance: 308.1
copy div "活動主題 總共有9大主題創作四格漫畫 鼓勵民眾消費使用載具儲存雲端發票，並推廣「財政部統一發票兌獎APP」。 設定領奬帳號或線上兌領中獎發票獎金之便利性。 手…"
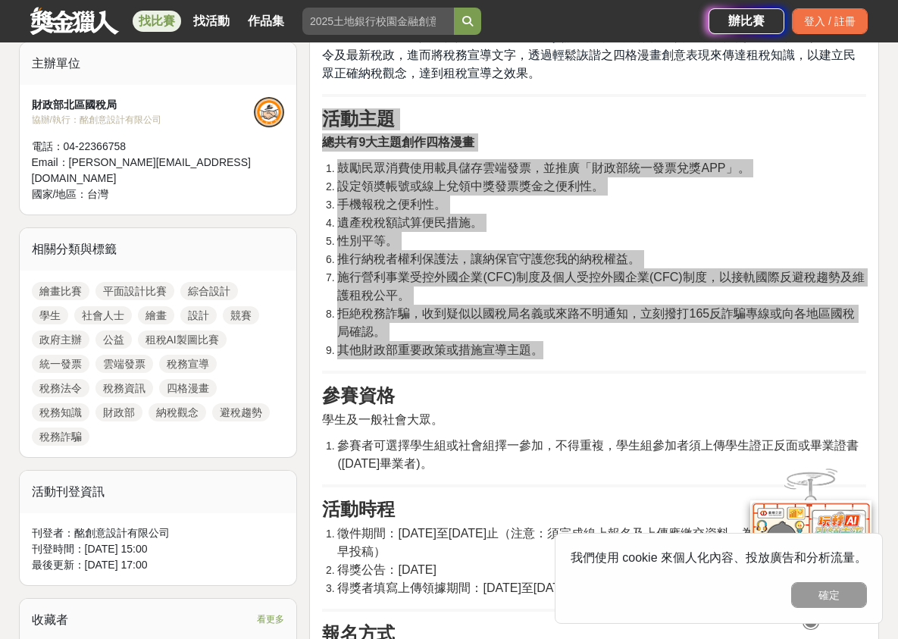
scroll to position [303, 0]
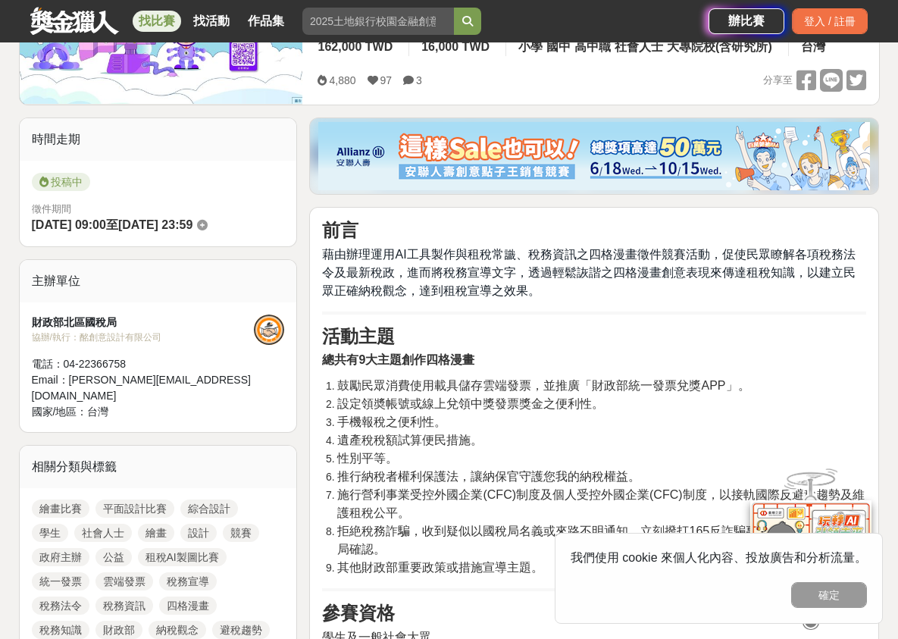
click at [439, 270] on span "藉由辦理運用AI工具製作與租稅常識、稅務資訊之四格漫畫徵件競賽活動，促使民眾瞭解各項稅務法令及最新稅政，進而將稅務宣導文字，透過輕鬆詼諧之四格漫畫創意表現來傳…" at bounding box center [588, 272] width 533 height 49
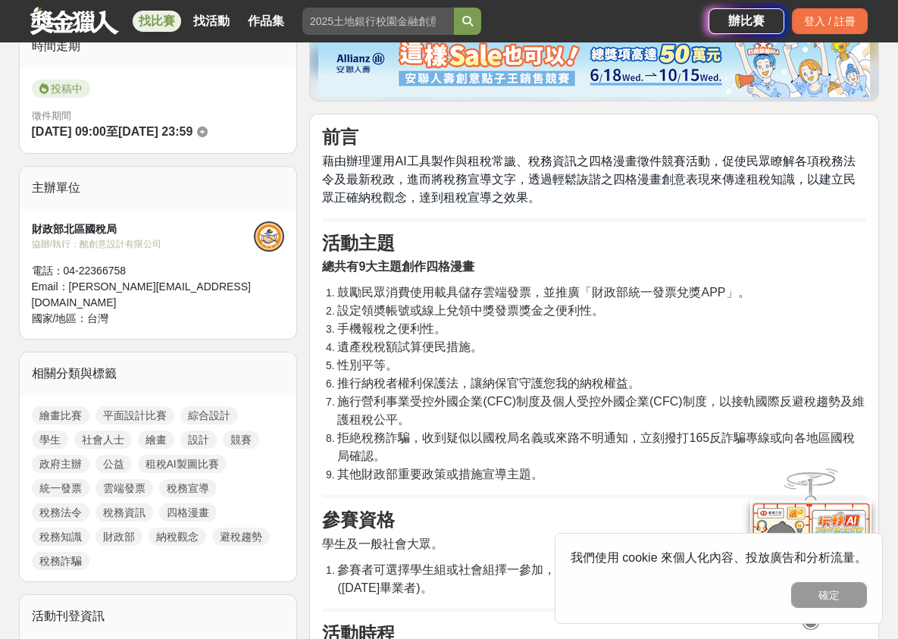
scroll to position [530, 0]
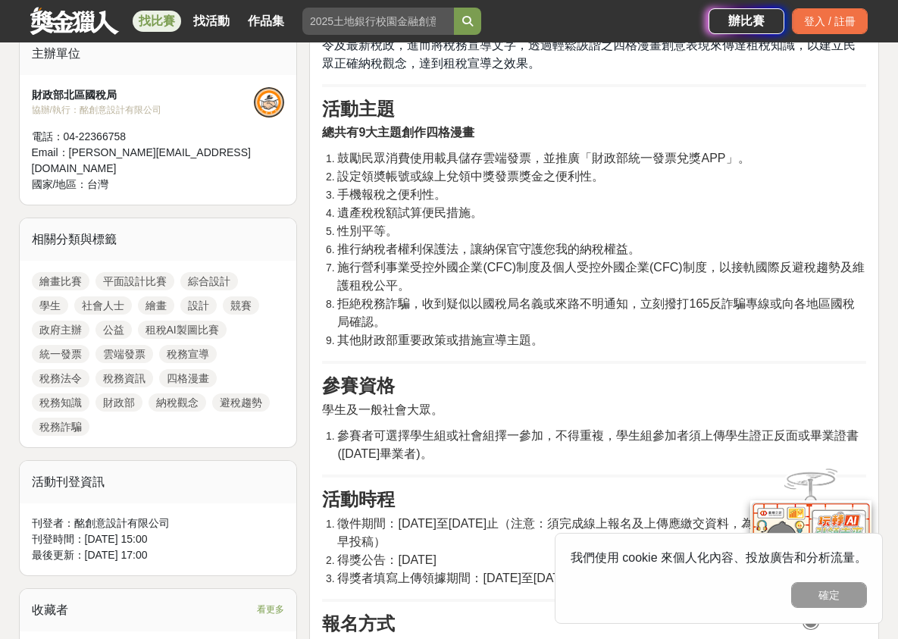
click at [436, 305] on li "拒絶稅務詐騙，收到疑似以國稅局名義或來路不明通知，立刻撥打165反詐騙專線或向各地區國稅局確認。" at bounding box center [601, 313] width 529 height 36
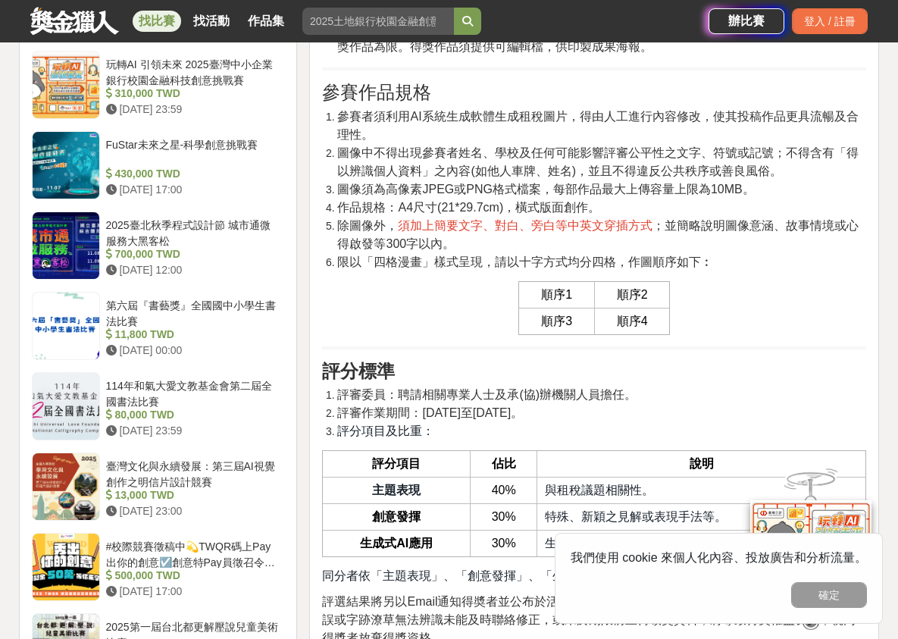
scroll to position [1364, 0]
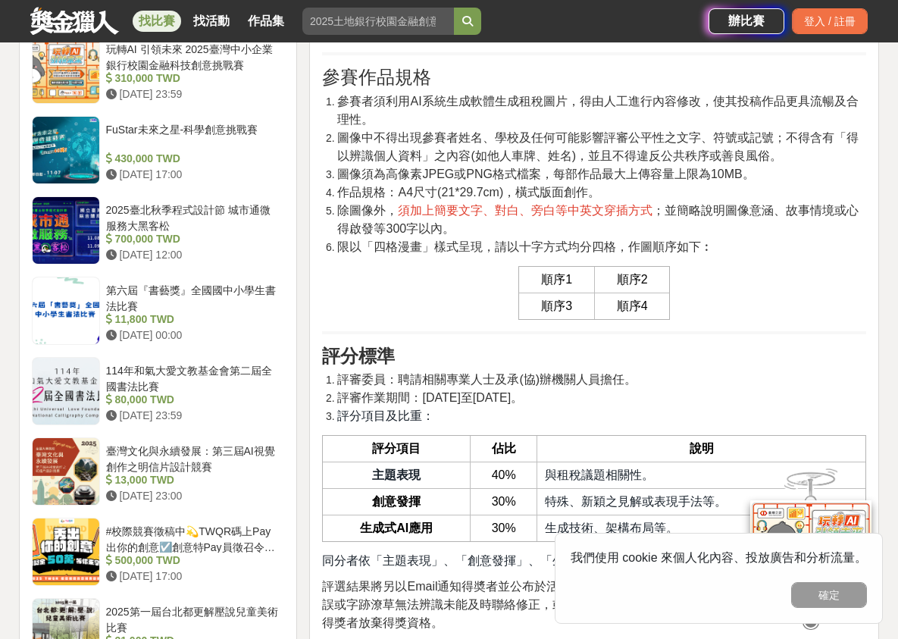
click at [394, 389] on li "評審作業期間：[DATE]至[DATE]。" at bounding box center [601, 398] width 529 height 18
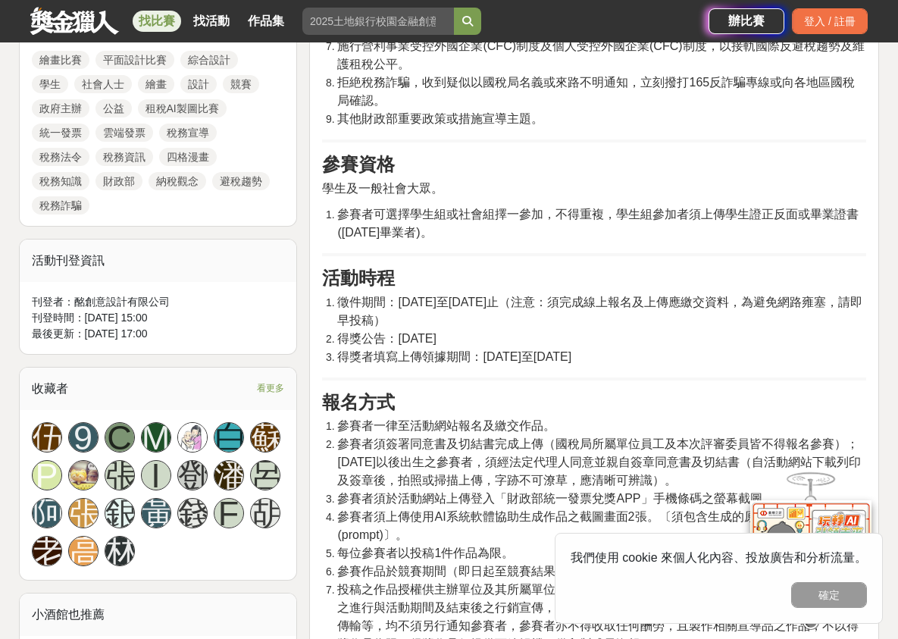
scroll to position [455, 0]
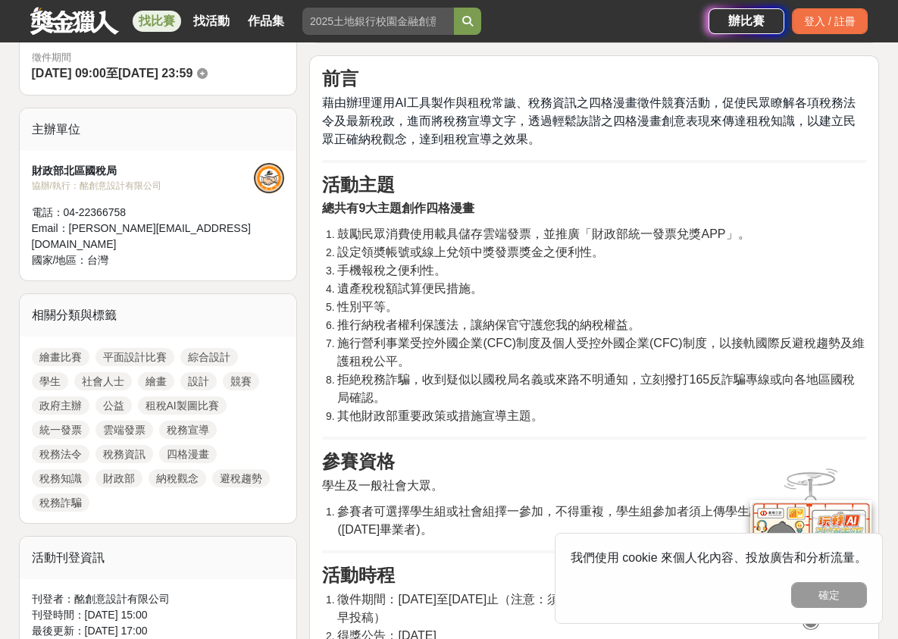
click at [423, 345] on li "施行營利事業受控外國企業(CFC)制度及個人受控外國企業(CFC)制度，以接軌國際反避稅趨勢及維護租稅公平。" at bounding box center [601, 352] width 529 height 36
click at [442, 285] on span "遺產稅稅額試算便民措施。" at bounding box center [409, 288] width 145 height 13
click at [710, 199] on p "總共有9大主題創作四格漫畫" at bounding box center [594, 208] width 544 height 18
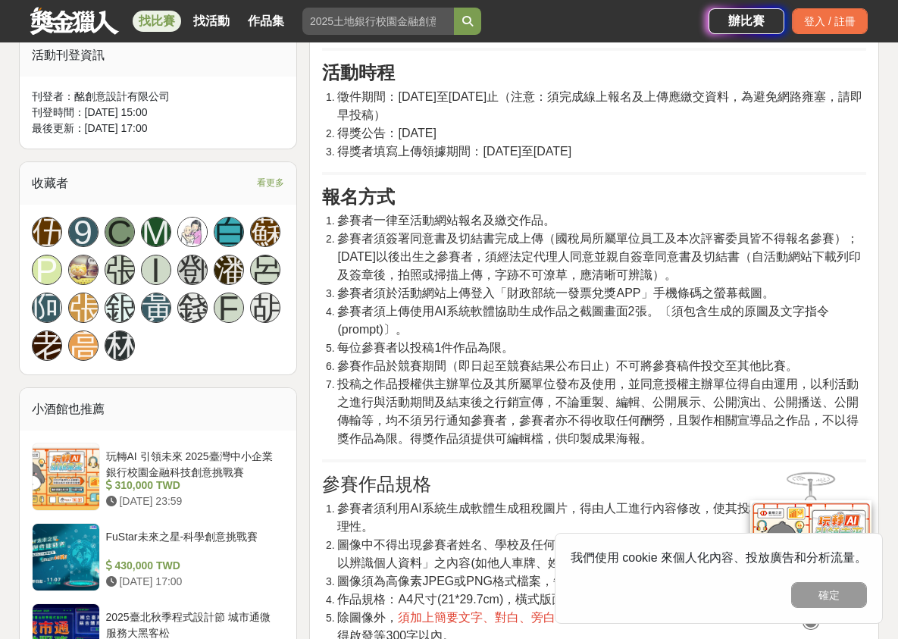
scroll to position [1136, 0]
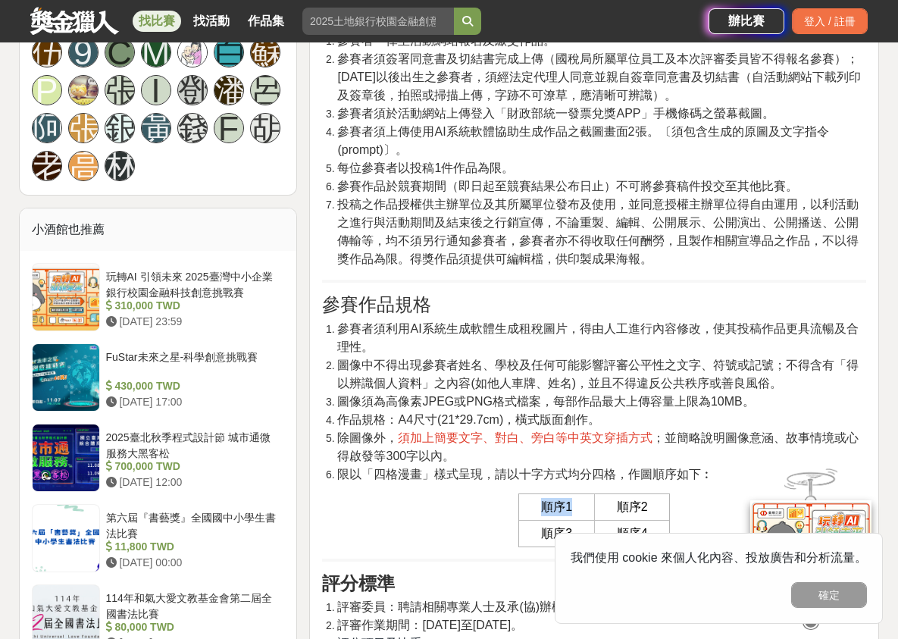
drag, startPoint x: 542, startPoint y: 482, endPoint x: 591, endPoint y: 480, distance: 48.5
click at [591, 493] on td "順序1" at bounding box center [557, 506] width 76 height 27
click at [652, 493] on td "順序2" at bounding box center [632, 506] width 76 height 27
drag, startPoint x: 652, startPoint y: 486, endPoint x: 541, endPoint y: 481, distance: 111.5
click at [541, 493] on tr "順序1 順序2" at bounding box center [594, 506] width 151 height 27
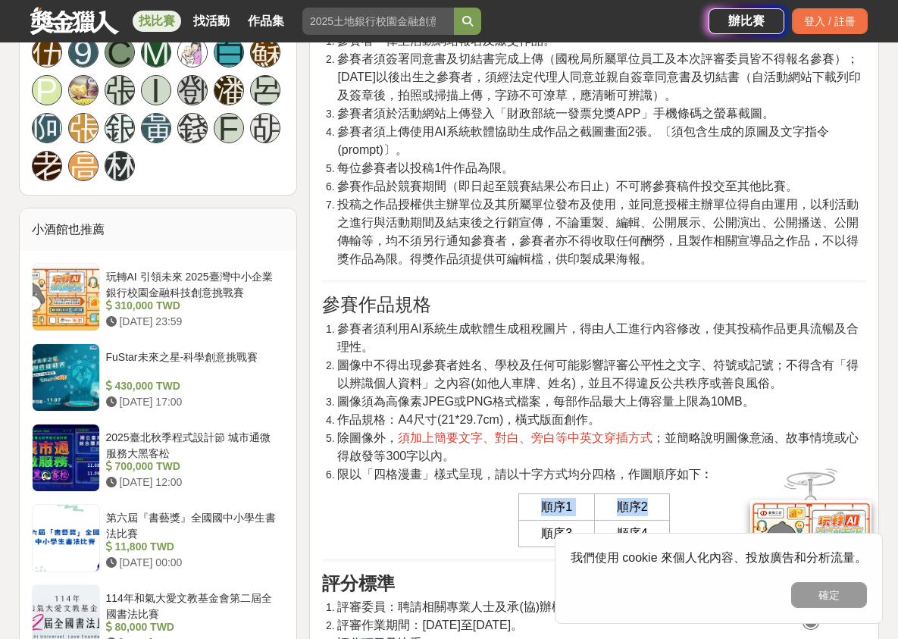
click at [541, 500] on span "順序1" at bounding box center [556, 506] width 31 height 13
drag, startPoint x: 539, startPoint y: 476, endPoint x: 636, endPoint y: 516, distance: 105.7
click at [657, 523] on tbody "順序1 順序2 順序3 順序4" at bounding box center [594, 519] width 151 height 53
copy tbody "順序1 順序2 順序3 順序4"
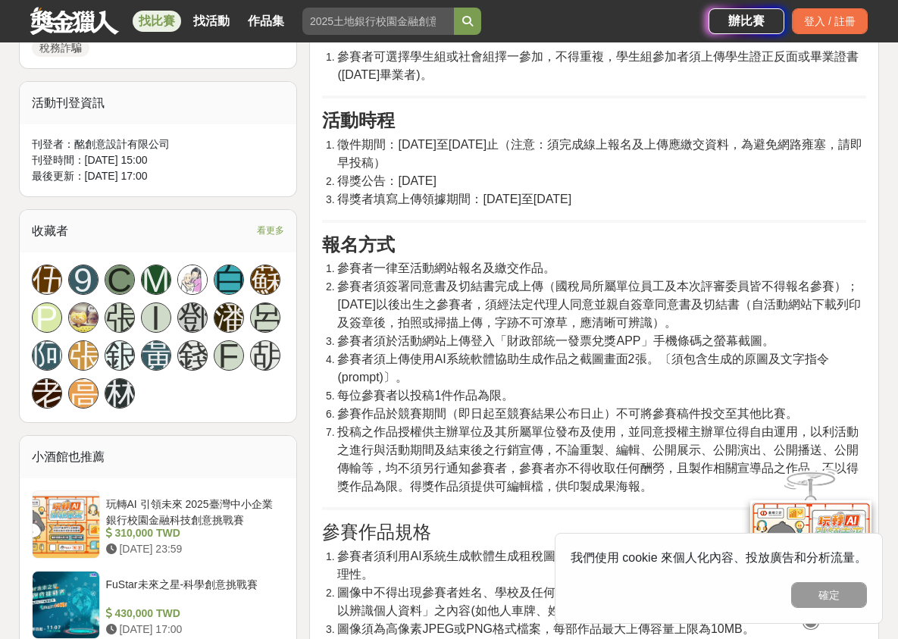
click at [438, 283] on span "參賽者須簽署同意書及切結書完成上傳（國稅局所屬單位員工及本次評審委員皆不得報名參賽）；[DATE]以後出生之參賽者，須經法定代理人同意並親自簽章同意書及切結書…" at bounding box center [598, 304] width 523 height 49
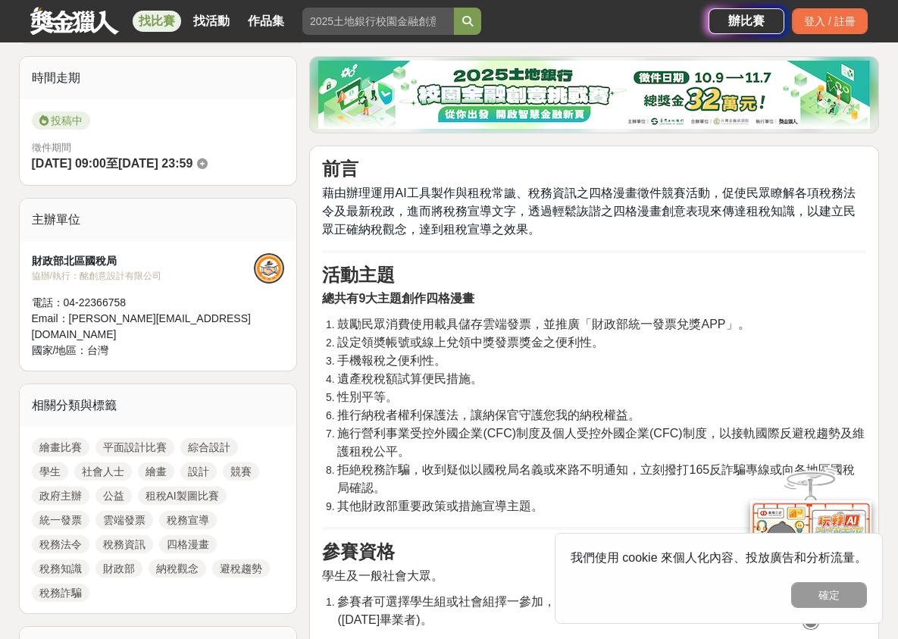
scroll to position [76, 0]
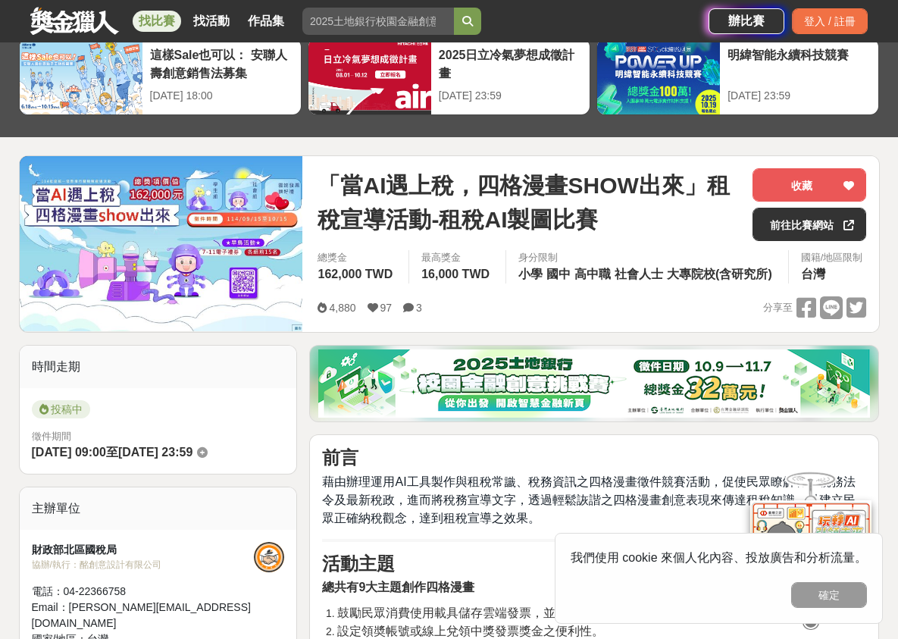
click at [204, 371] on div "時間走期" at bounding box center [158, 366] width 277 height 42
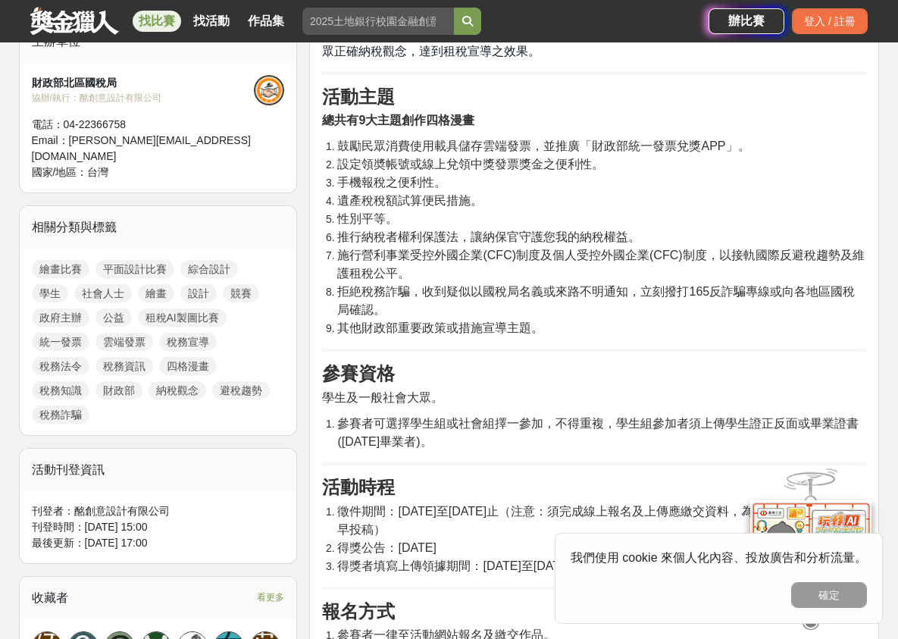
scroll to position [758, 0]
